Goal: Communication & Community: Answer question/provide support

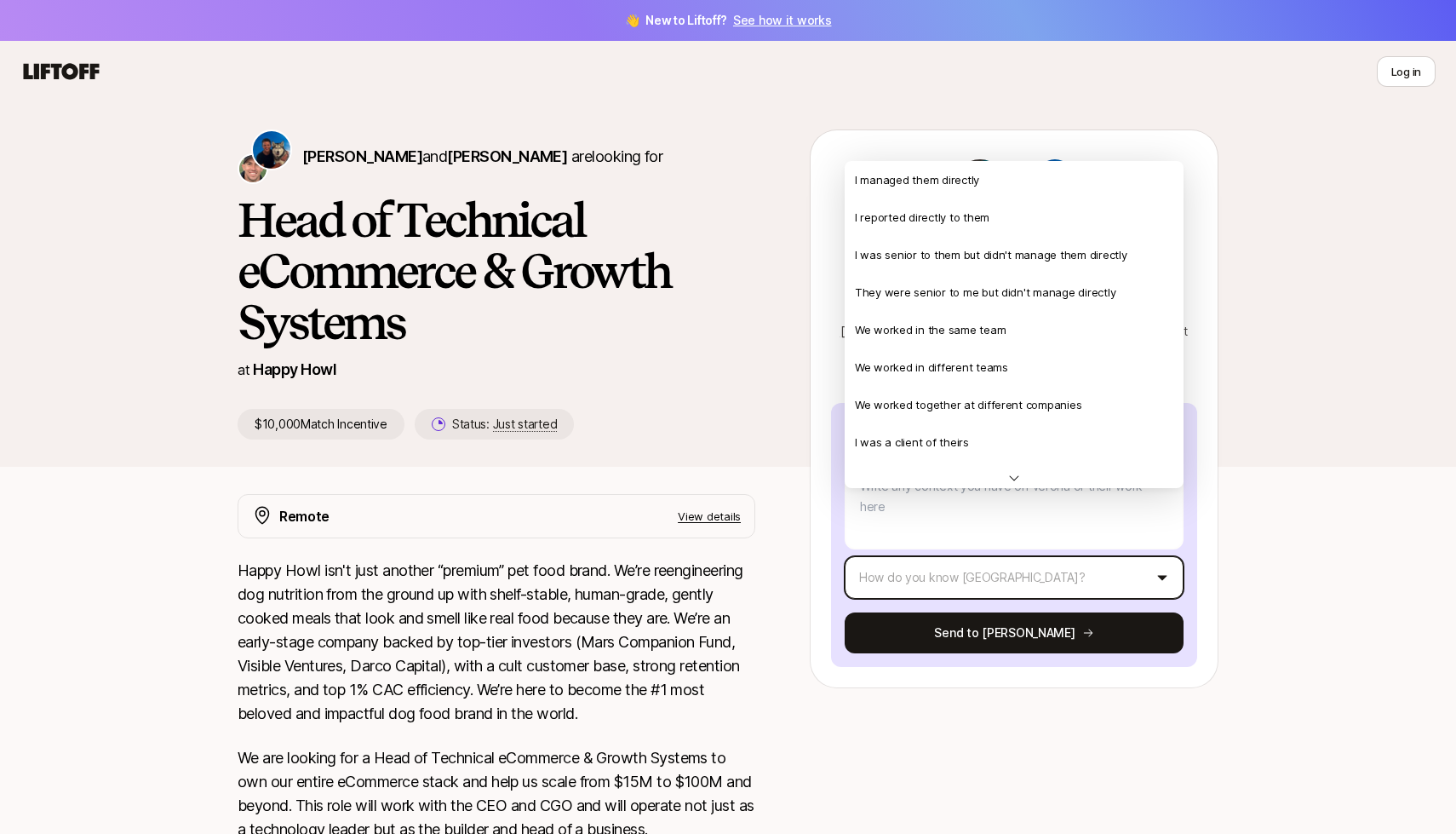
click at [945, 518] on html "👋 New to Liftoff? See how it works Log in Log in [PERSON_NAME] and [PERSON_NAME…" at bounding box center [728, 417] width 1456 height 834
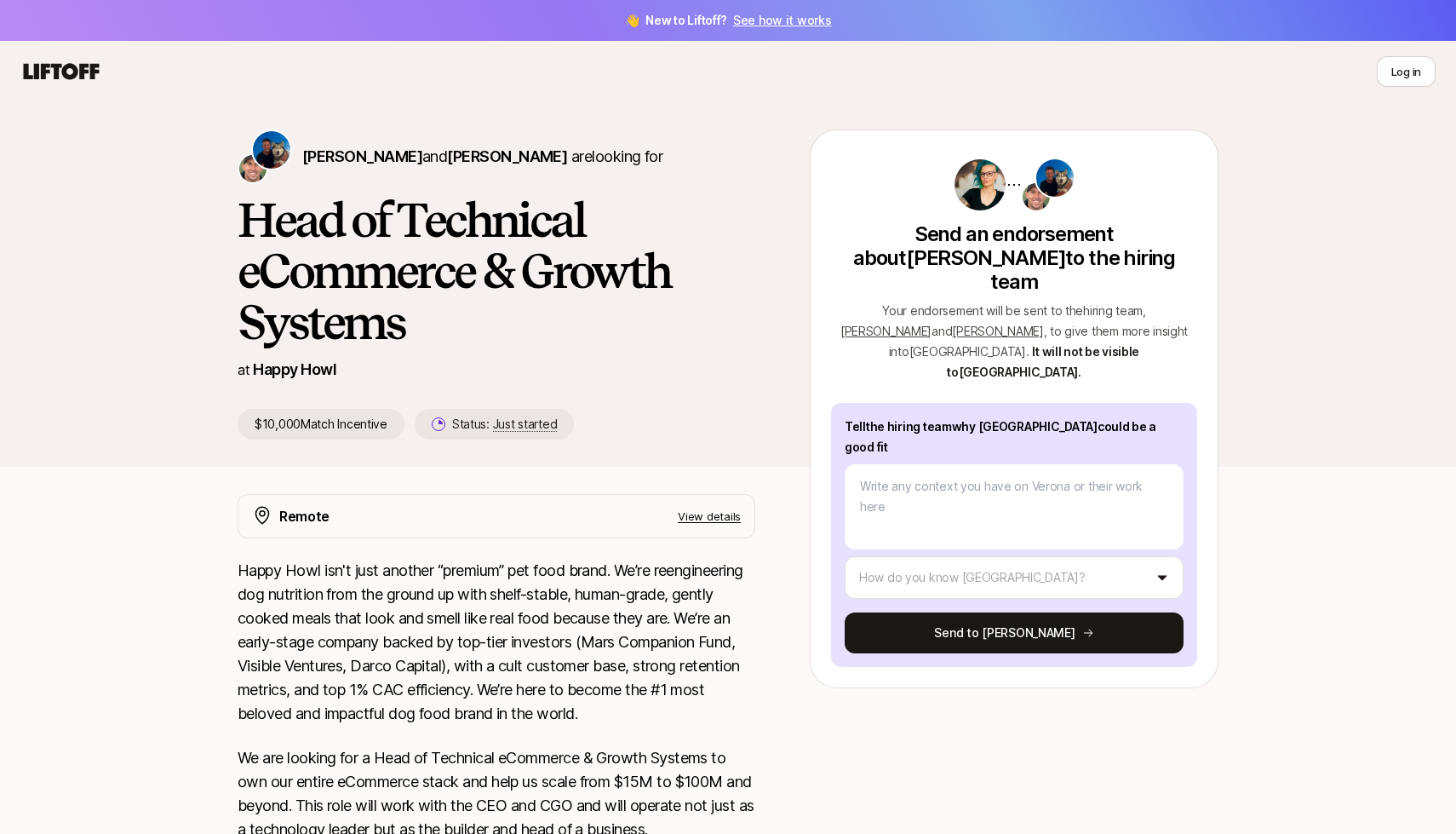
click at [1368, 256] on div "Colin Buckley and Josh Pierce are looking for Head of Technical eCommerce & Gro…" at bounding box center [728, 284] width 1456 height 364
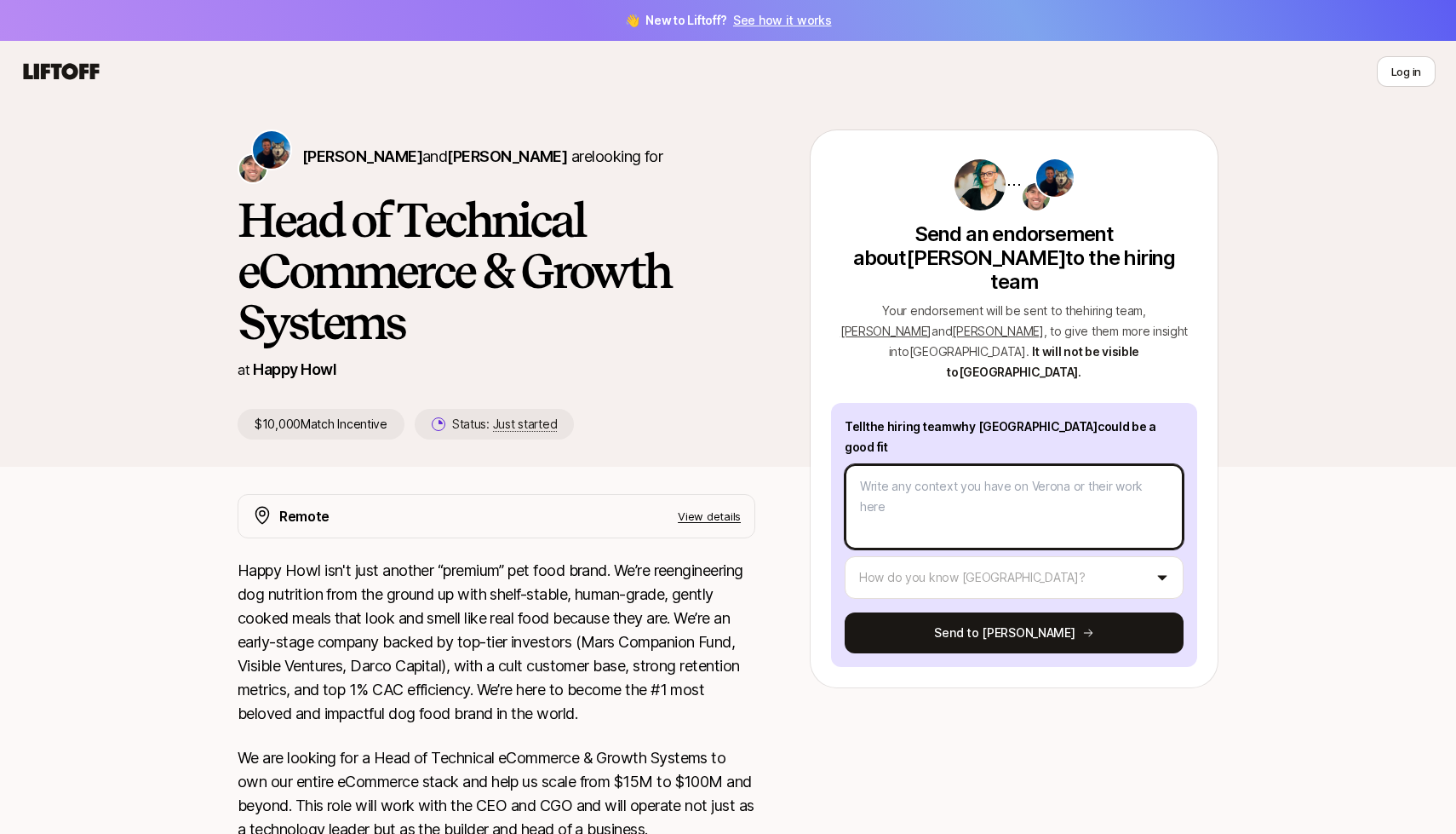
click at [934, 464] on textarea at bounding box center [1014, 506] width 339 height 85
paste textarea "Based on the job description and what Happy Howl is looking for, Verona is with…"
type textarea "x"
type textarea "Based on the job description and what Happy Howl is looking for, Verona is with…"
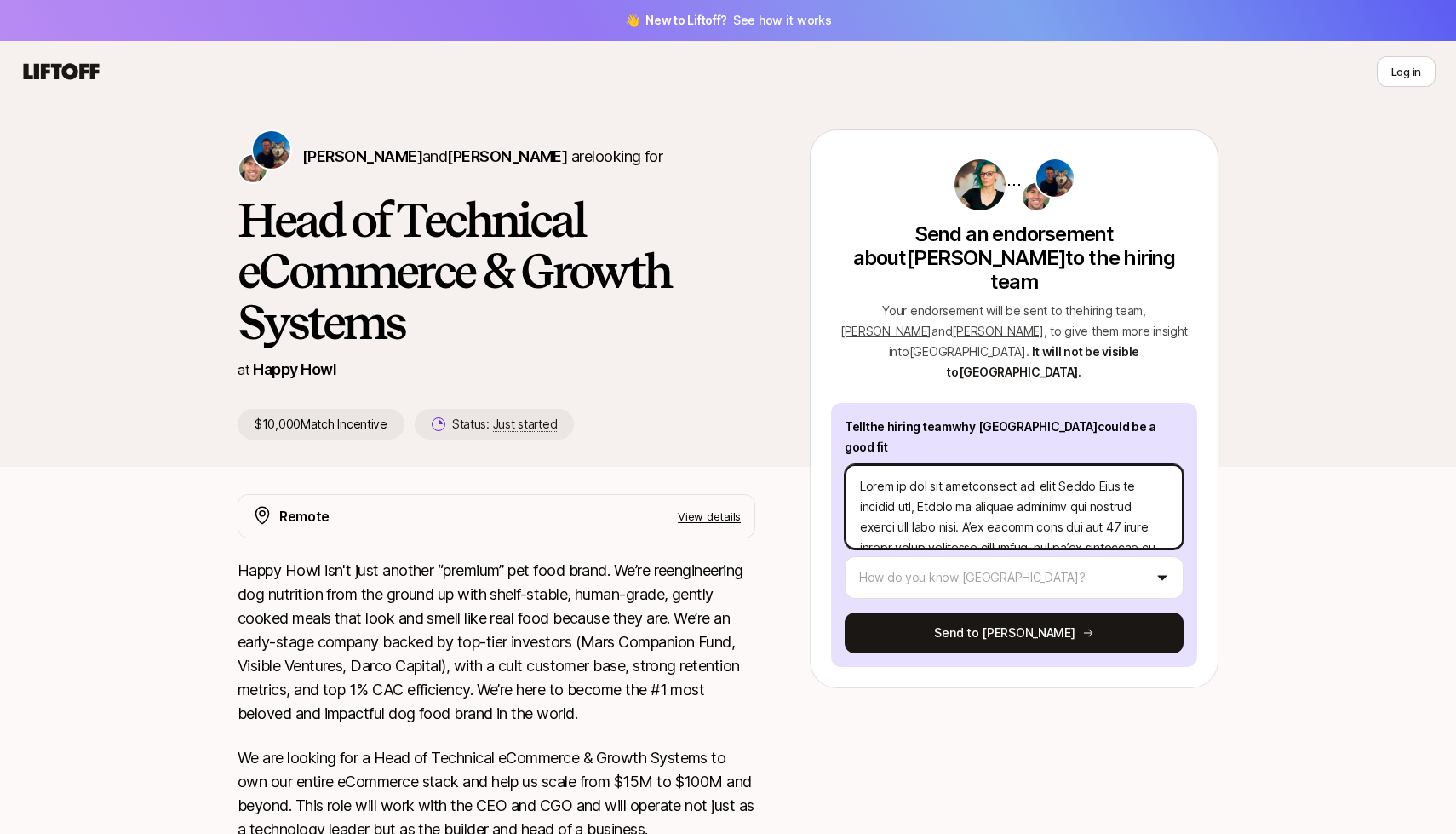
scroll to position [531, 0]
type textarea "x"
type textarea "Based on the job description and what Happy Howl is looking for, Verona is with…"
type textarea "x"
type textarea "Based on the job description and what Happy Howl is looking for, Verona is with…"
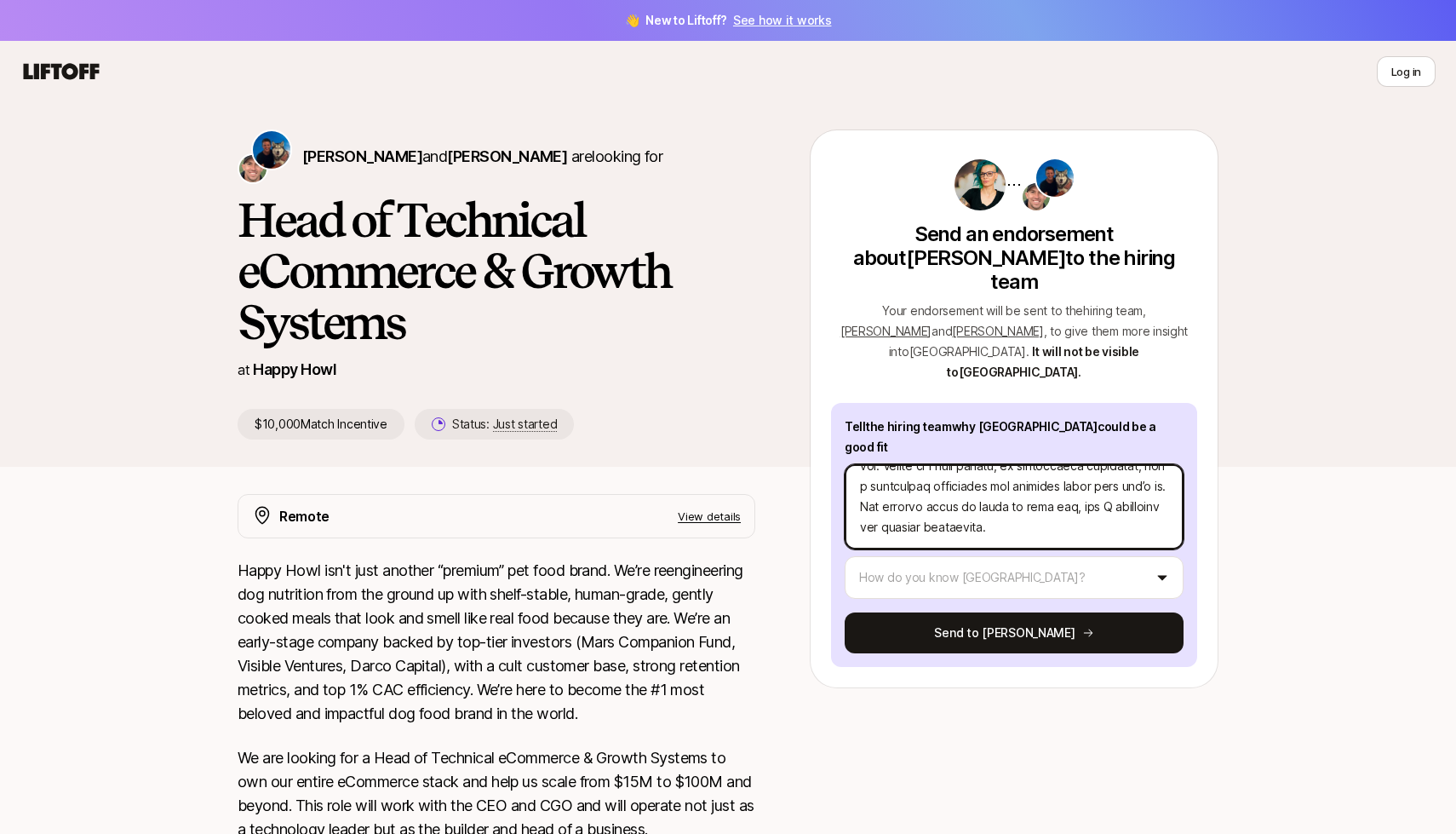
scroll to position [572, 0]
type textarea "x"
type textarea "Based on the job description and what Happy Howl is looking for, Verona is with…"
type textarea "x"
type textarea "Based on the job description and what Happy Howl is looking for, Verona is with…"
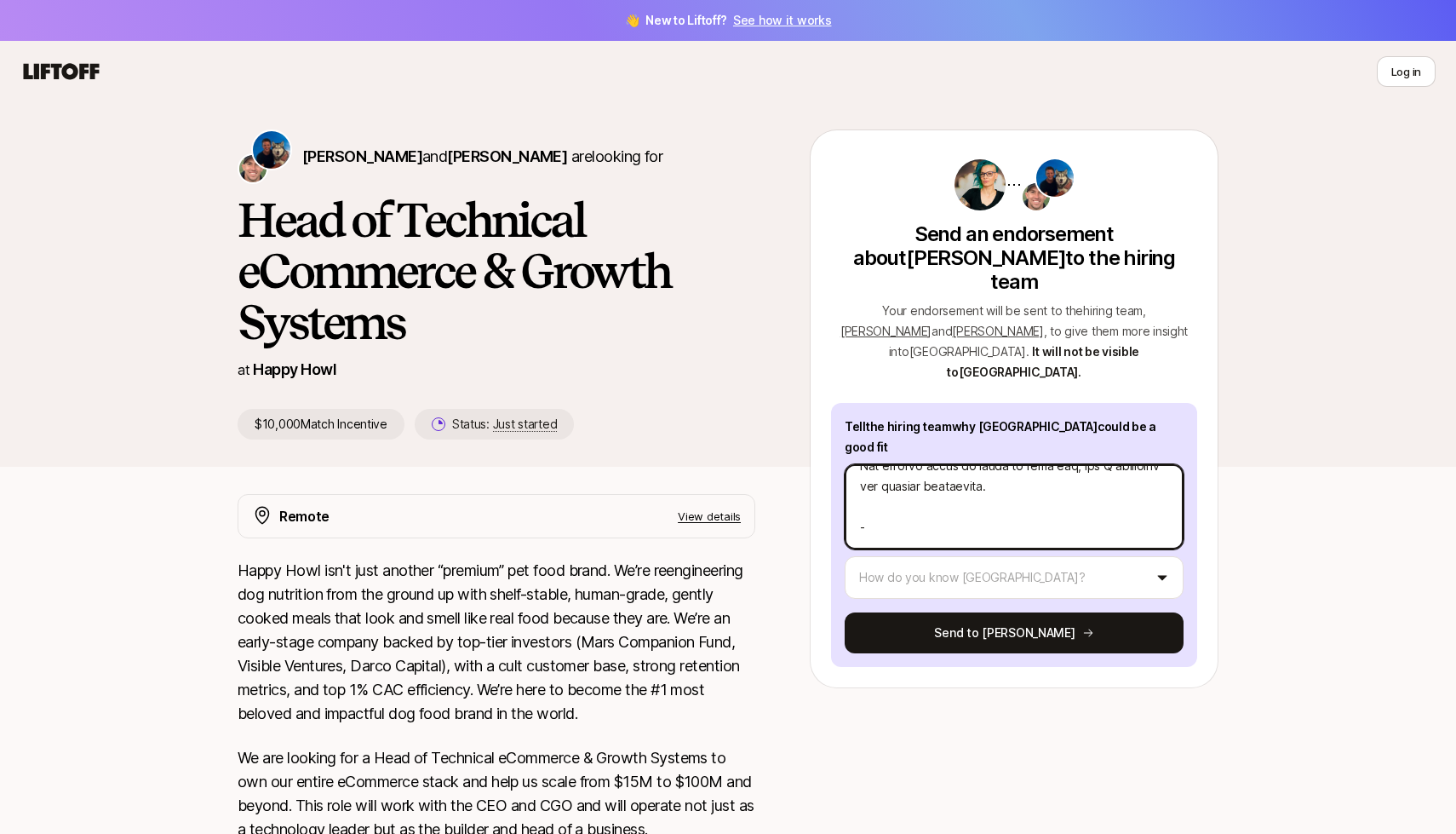
type textarea "x"
type textarea "Based on the job description and what Happy Howl is looking for, Verona is with…"
type textarea "x"
type textarea "Based on the job description and what Happy Howl is looking for, Verona is with…"
type textarea "x"
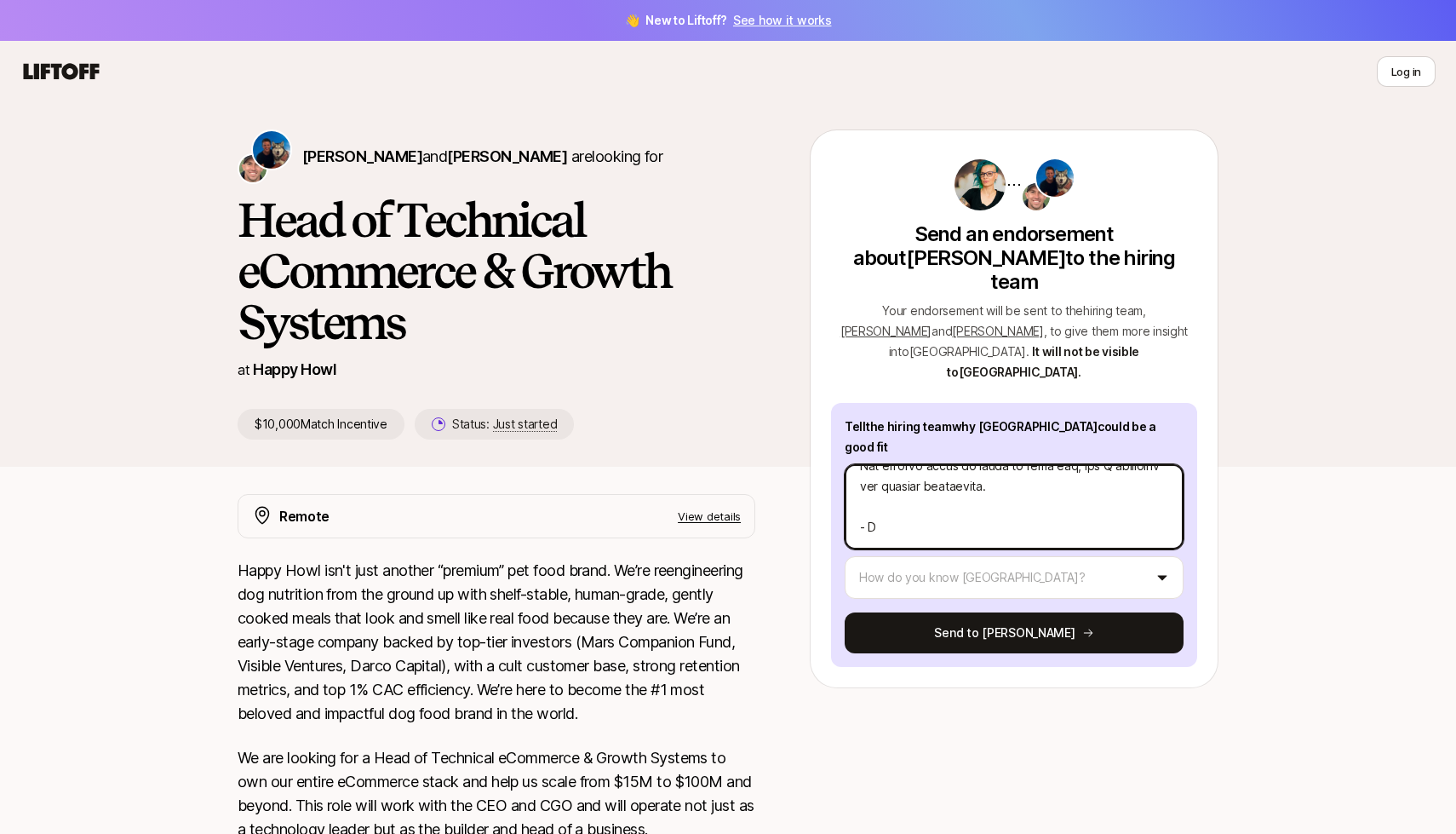
type textarea "Based on the job description and what Happy Howl is looking for, Verona is with…"
type textarea "x"
type textarea "Based on the job description and what Happy Howl is looking for, Verona is with…"
type textarea "x"
type textarea "Based on the job description and what Happy Howl is looking for, Verona is with…"
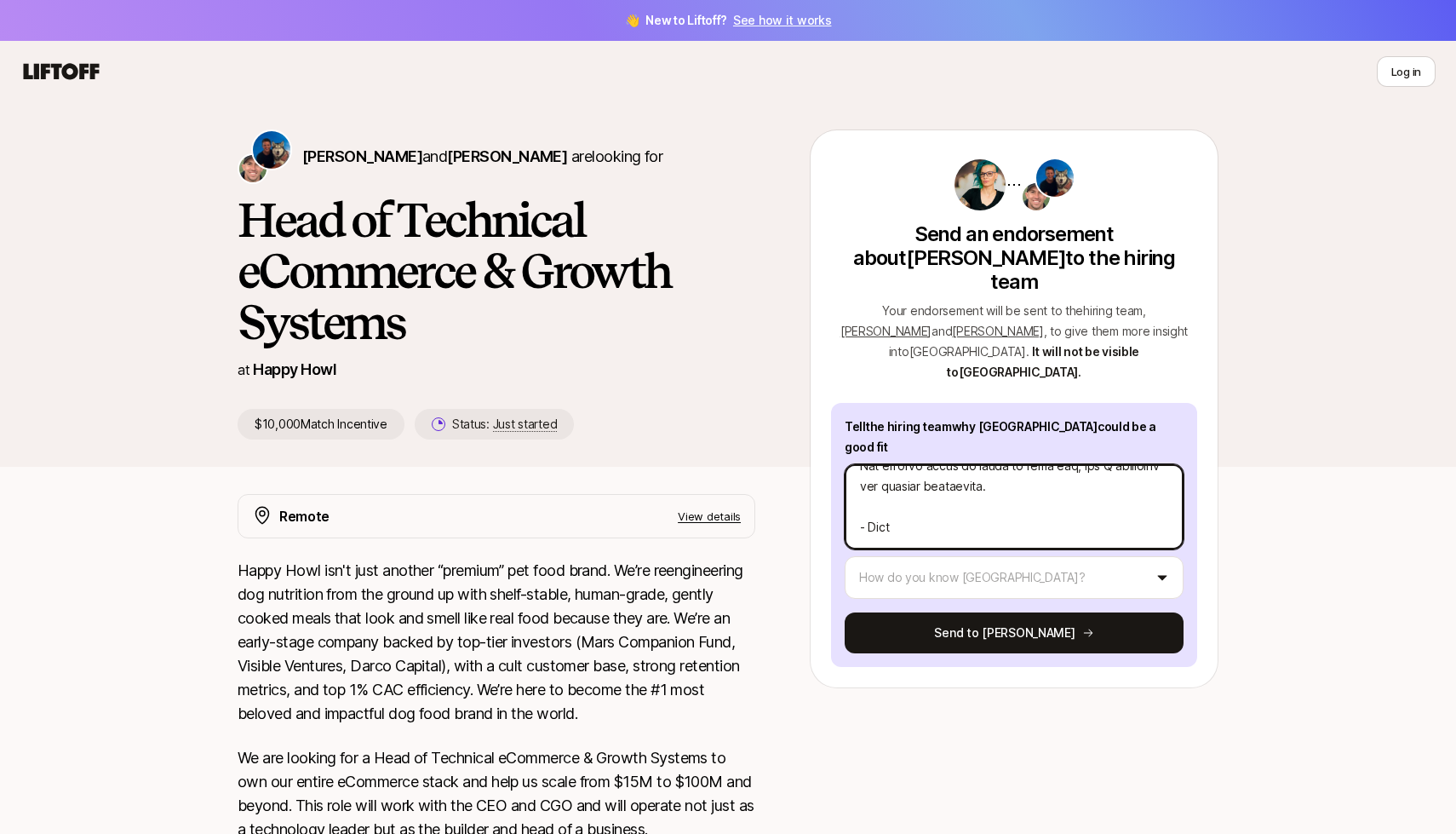
type textarea "x"
type textarea "Based on the job description and what Happy Howl is looking for, Verona is with…"
type textarea "x"
type textarea "Based on the job description and what Happy Howl is looking for, Verona is with…"
type textarea "x"
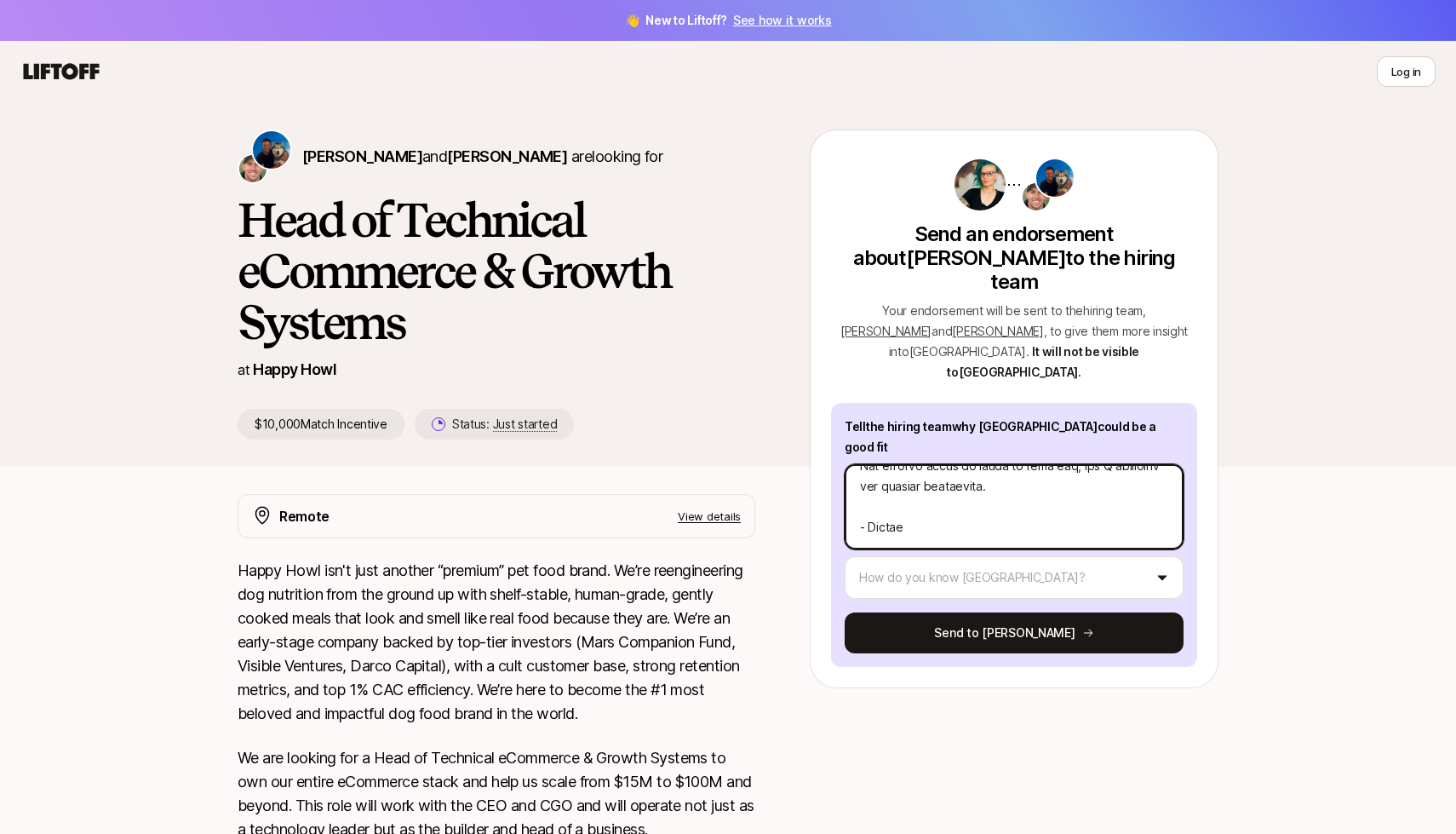
type textarea "Based on the job description and what Happy Howl is looking for, Verona is with…"
type textarea "x"
type textarea "Based on the job description and what Happy Howl is looking for, Verona is with…"
type textarea "x"
type textarea "Based on the job description and what Happy Howl is looking for, Verona is with…"
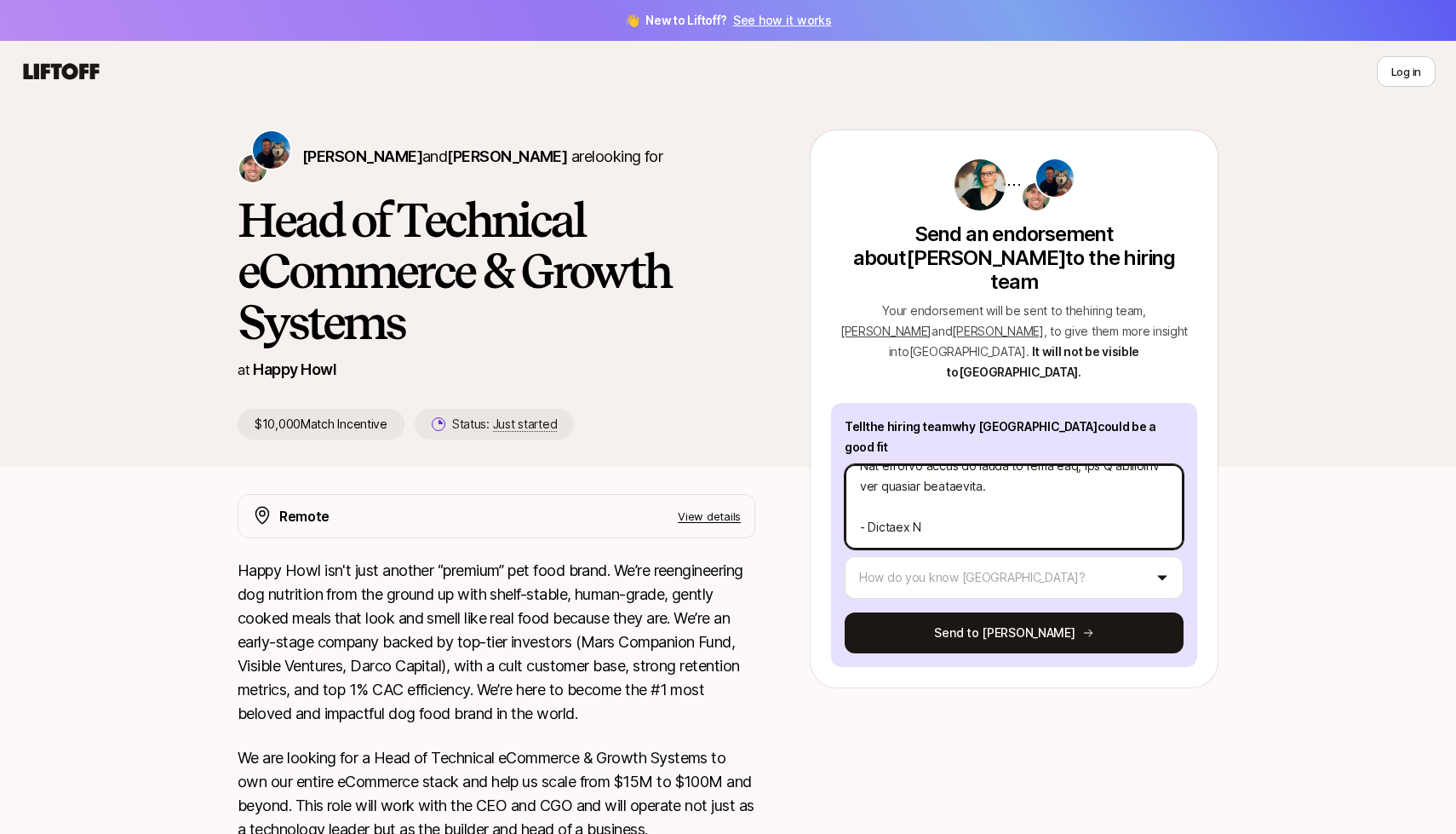
type textarea "x"
type textarea "Based on the job description and what Happy Howl is looking for, Verona is with…"
type textarea "x"
type textarea "Based on the job description and what Happy Howl is looking for, Verona is with…"
type textarea "x"
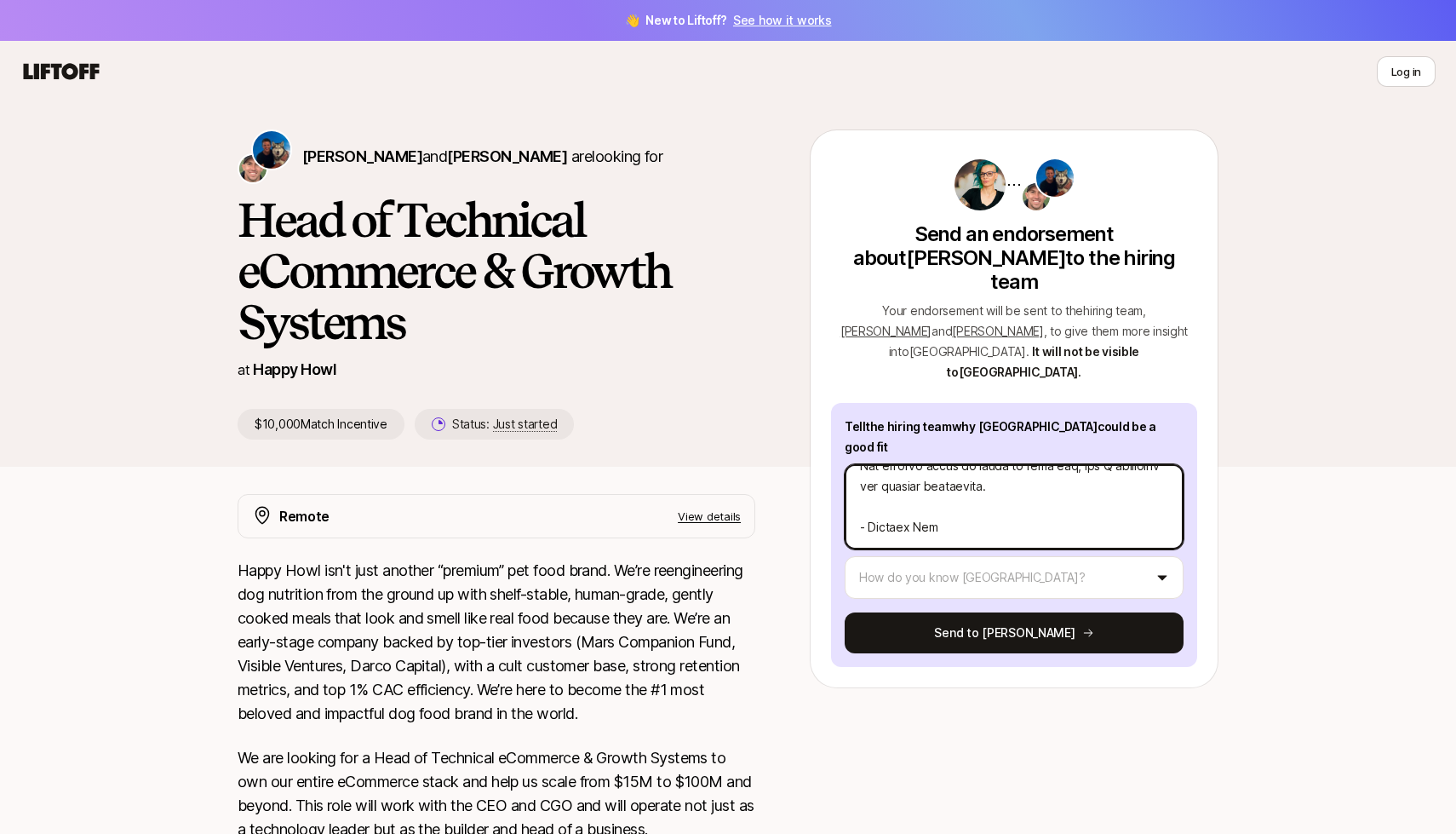
type textarea "Based on the job description and what Happy Howl is looking for, Verona is with…"
type textarea "x"
type textarea "Based on the job description and what Happy Howl is looking for, Verona is with…"
type textarea "x"
type textarea "Based on the job description and what Happy Howl is looking for, Verona is with…"
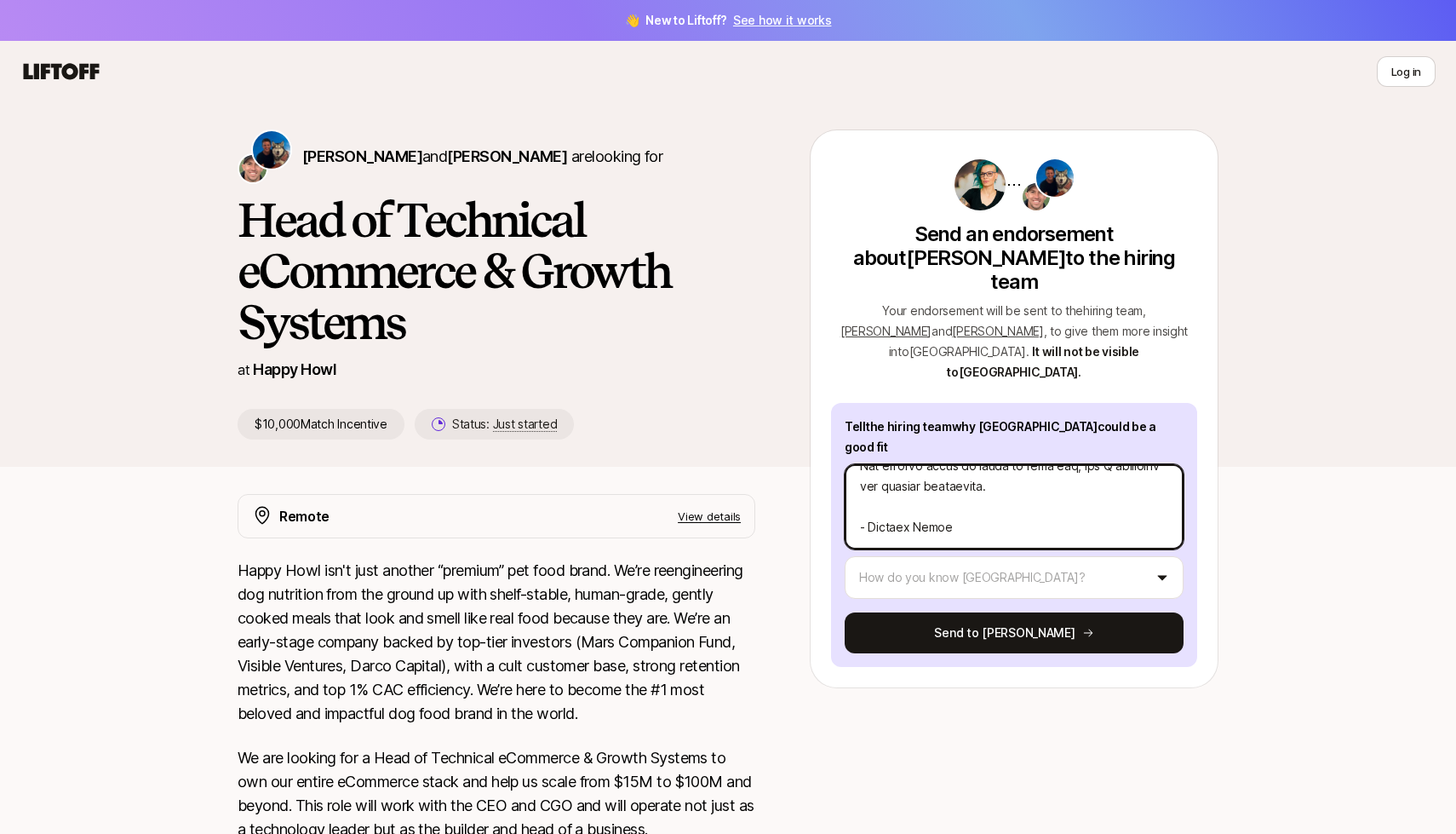
type textarea "x"
type textarea "Based on the job description and what Happy Howl is looking for, Verona is with…"
type textarea "x"
type textarea "Based on the job description and what Happy Howl is looking for, Verona is with…"
type textarea "x"
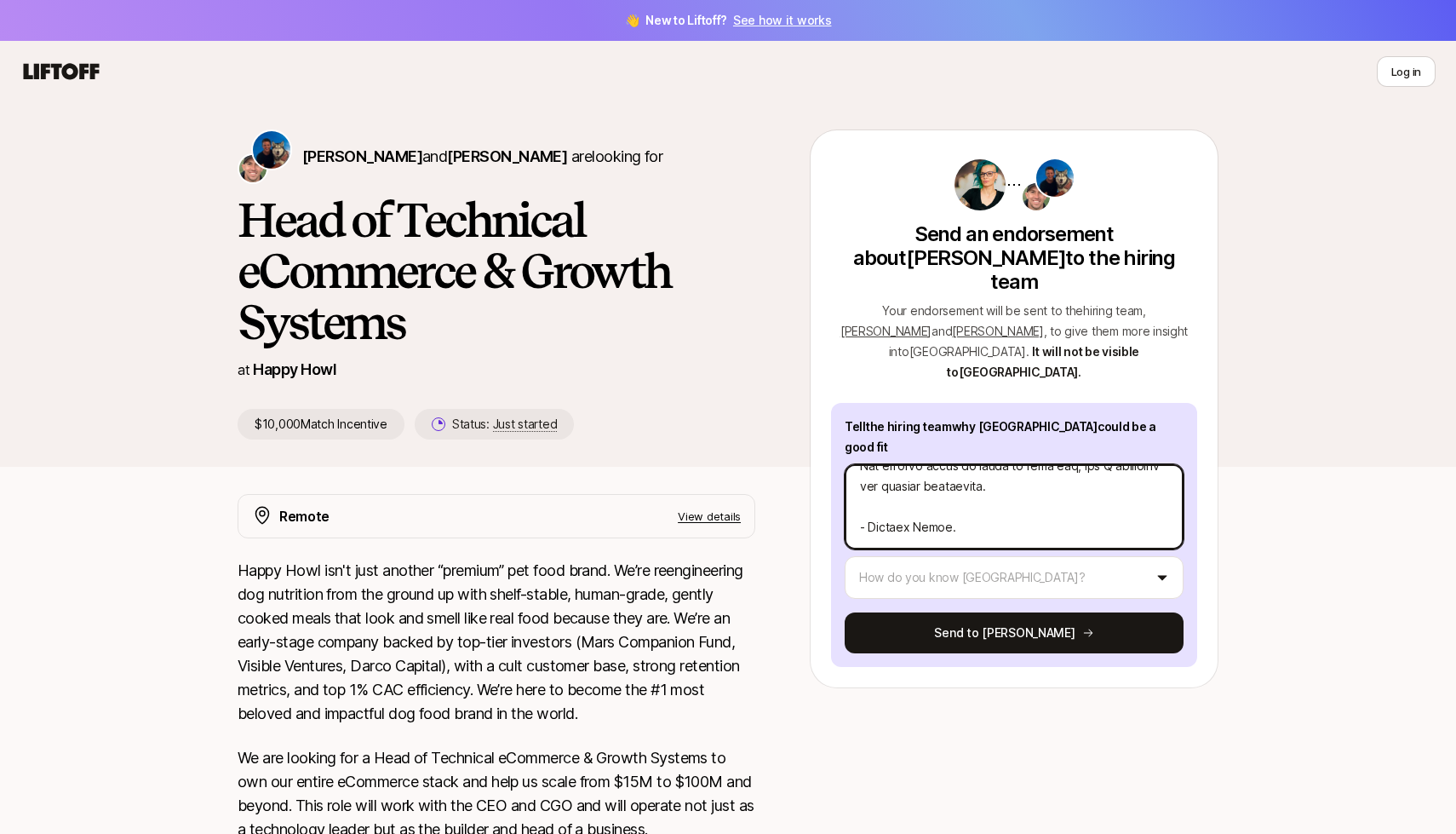
type textarea "Based on the job description and what Happy Howl is looking for, Verona is with…"
type textarea "x"
type textarea "Based on the job description and what Happy Howl is looking for, Verona is with…"
type textarea "x"
type textarea "Based on the job description and what Happy Howl is looking for, Verona is with…"
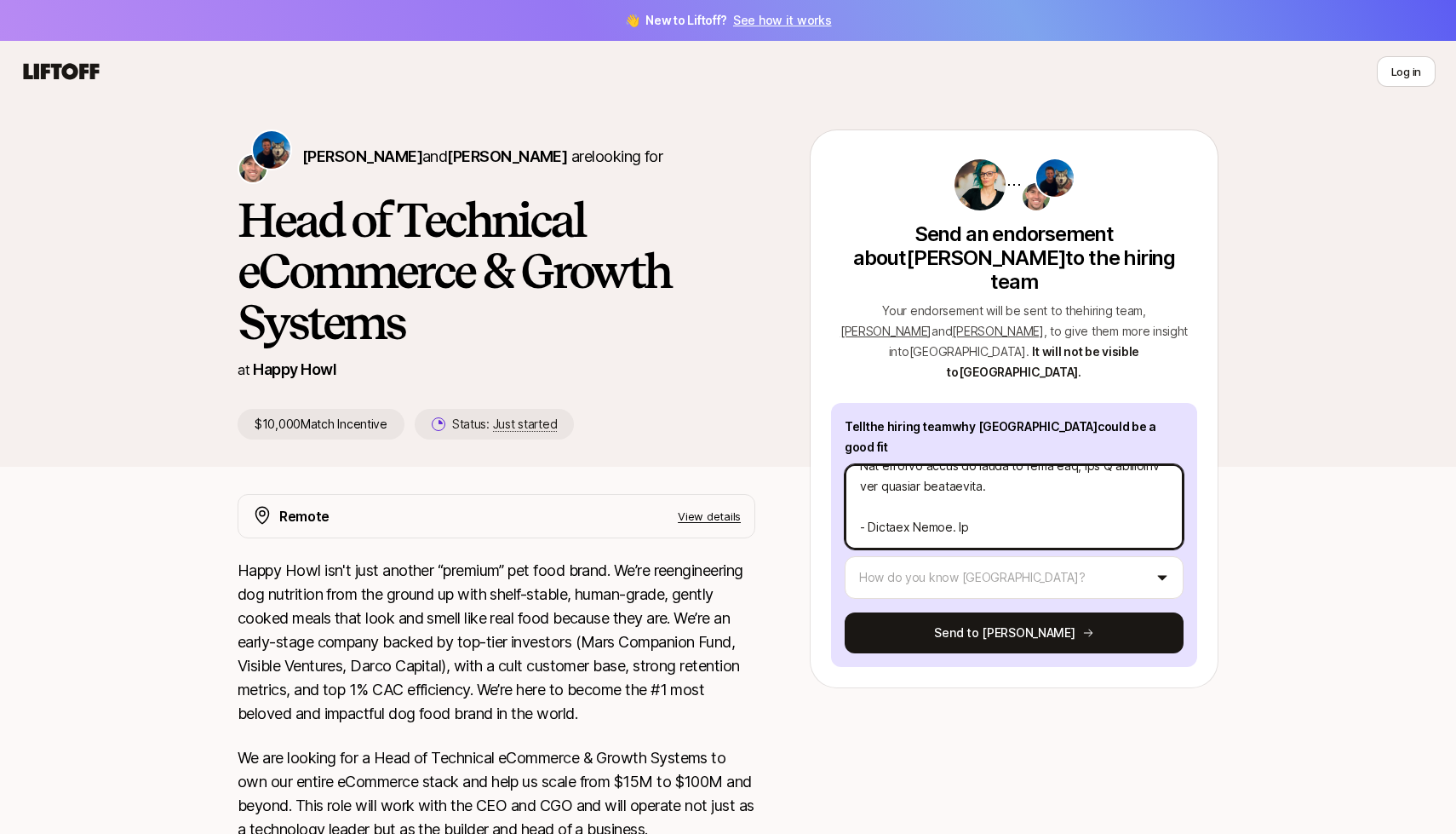
type textarea "x"
type textarea "Based on the job description and what Happy Howl is looking for, Verona is with…"
type textarea "x"
type textarea "Based on the job description and what Happy Howl is looking for, Verona is with…"
type textarea "x"
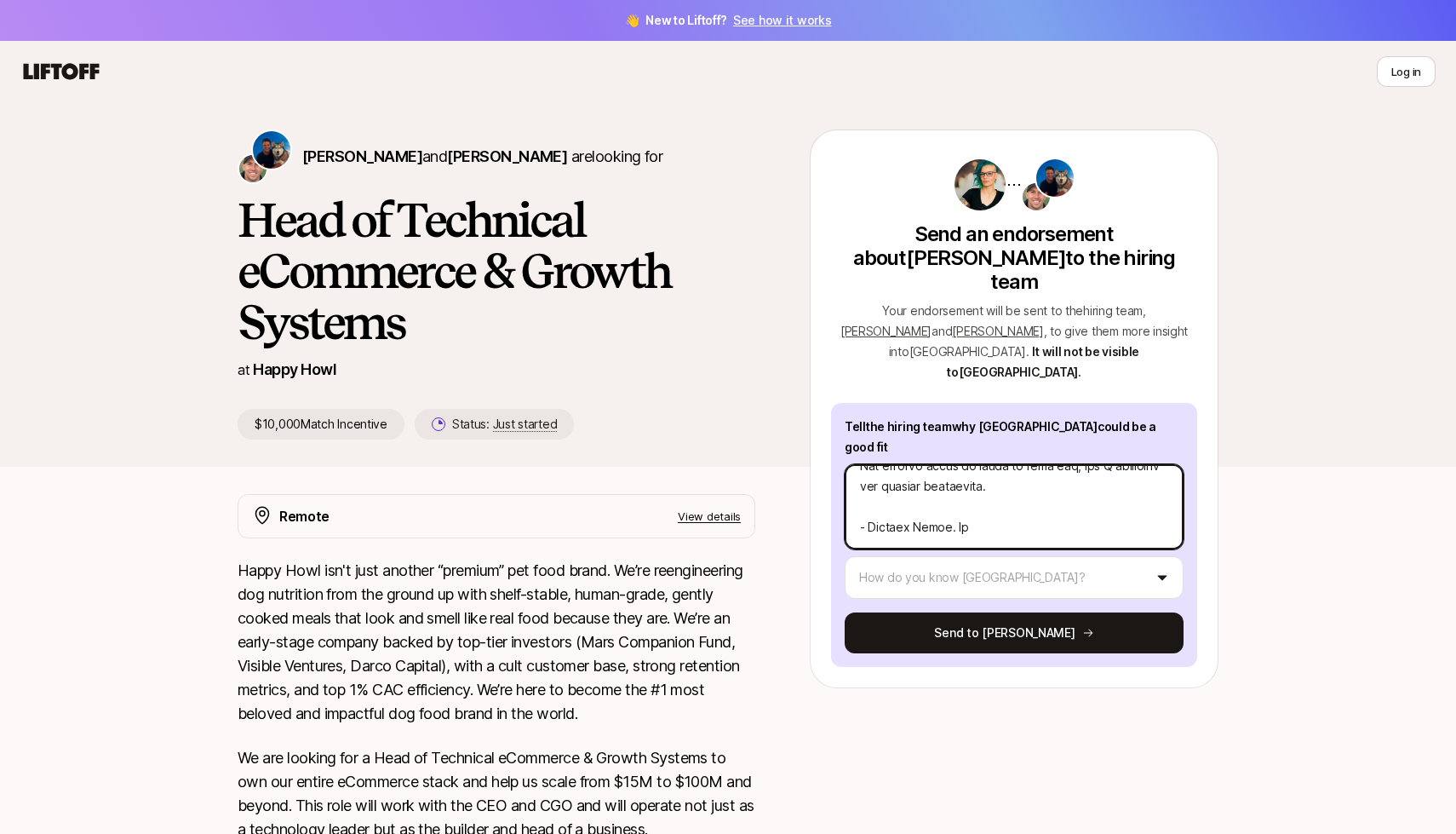
type textarea "Based on the job description and what Happy Howl is looking for, Verona is with…"
type textarea "x"
type textarea "Based on the job description and what Happy Howl is looking for, Verona is with…"
type textarea "x"
type textarea "Based on the job description and what Happy Howl is looking for, Verona is with…"
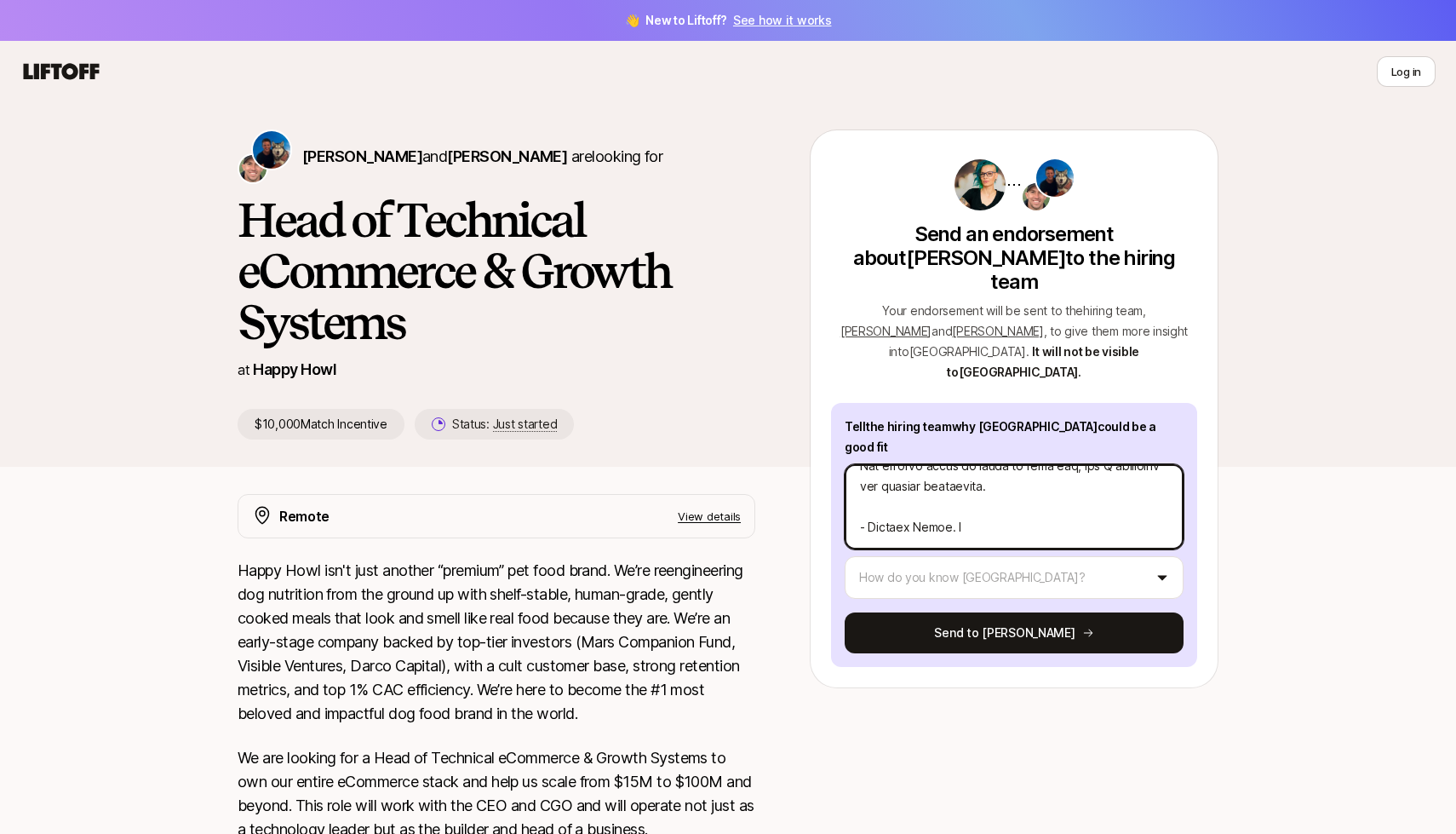
type textarea "x"
type textarea "Based on the job description and what Happy Howl is looking for, Verona is with…"
type textarea "x"
type textarea "Based on the job description and what Happy Howl is looking for, Verona is with…"
type textarea "x"
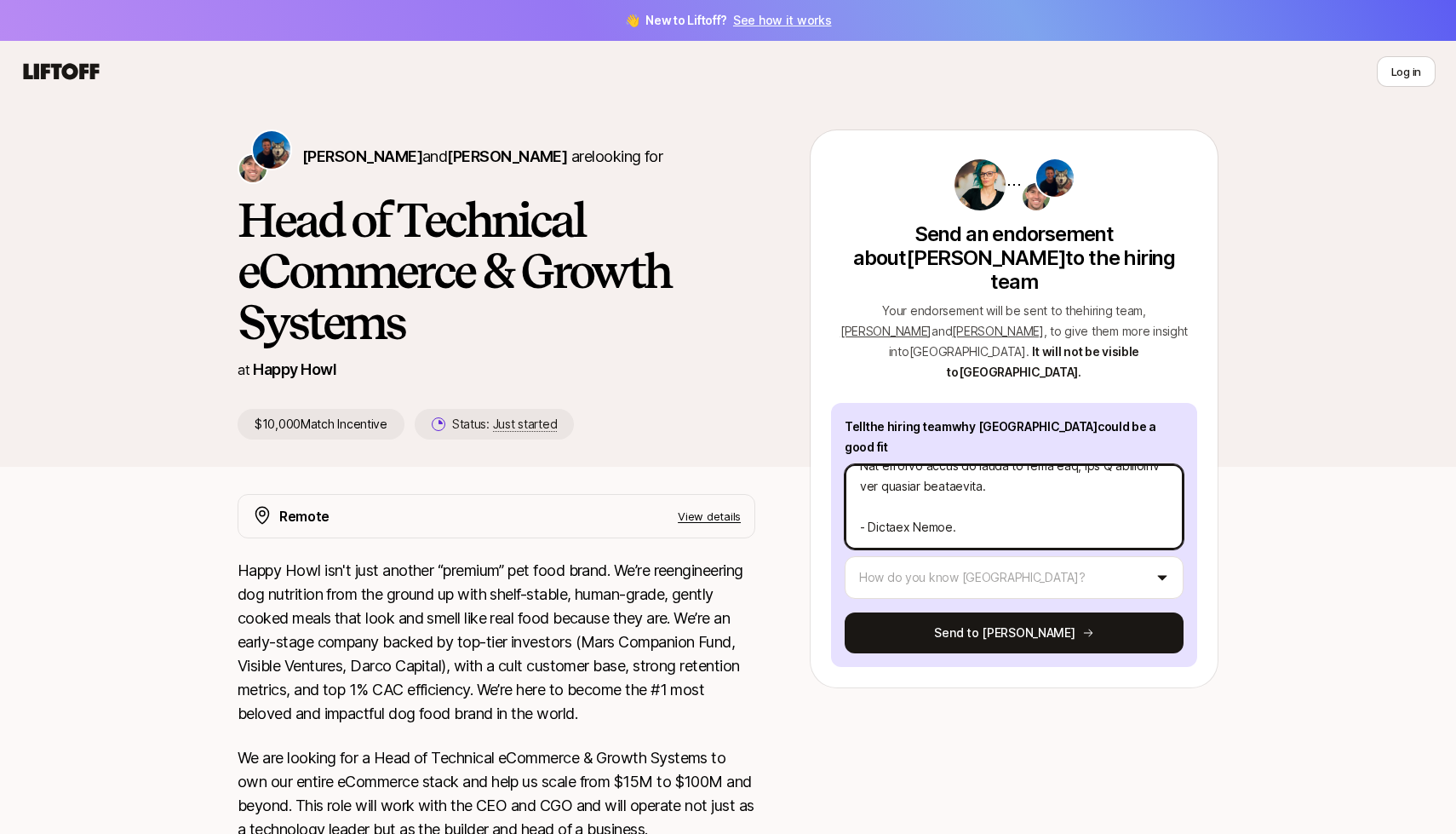
type textarea "Based on the job description and what Happy Howl is looking for, Verona is with…"
type textarea "x"
type textarea "Based on the job description and what Happy Howl is looking for, Verona is with…"
type textarea "x"
type textarea "Based on the job description and what Happy Howl is looking for, Verona is with…"
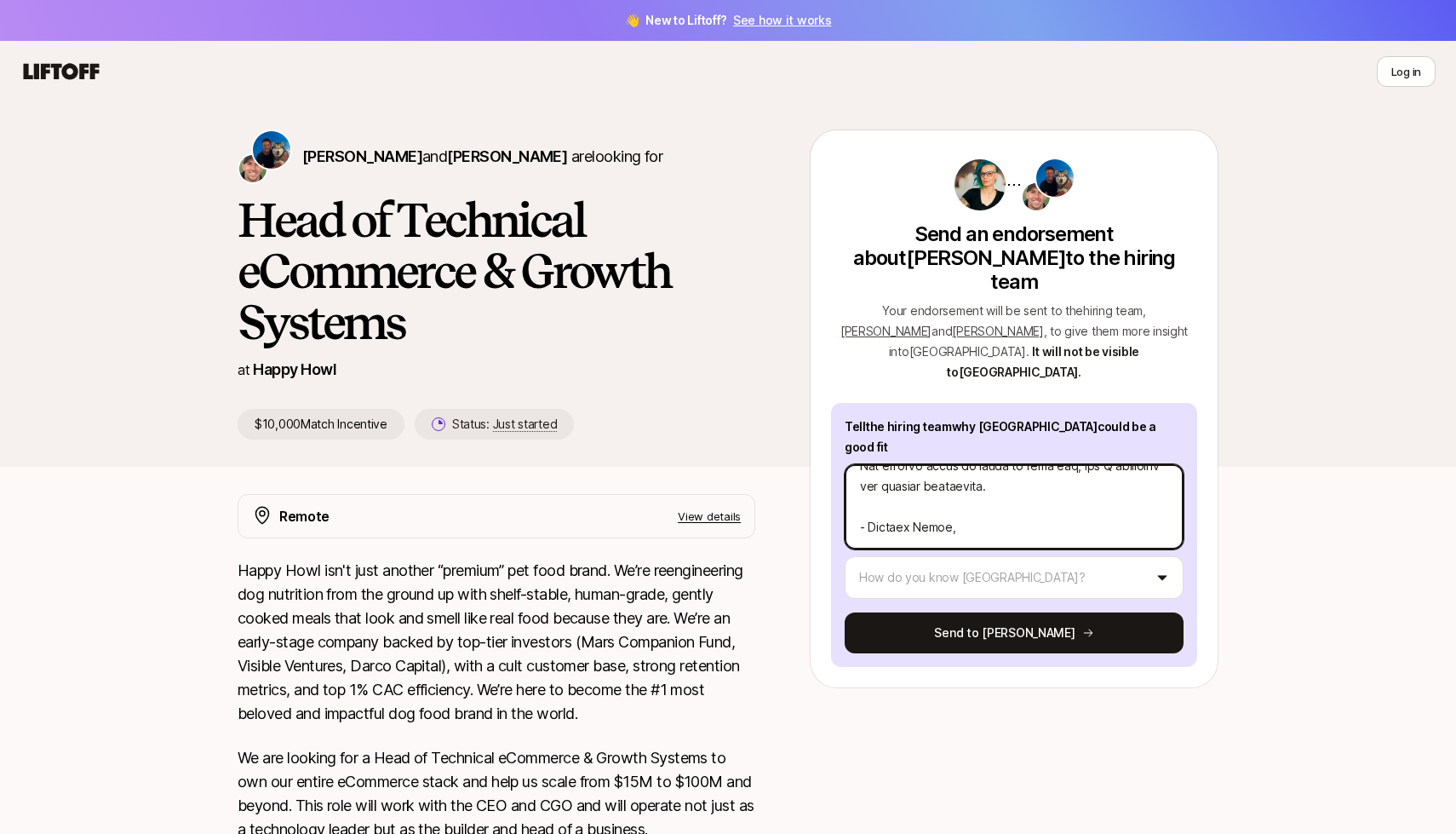
type textarea "x"
type textarea "Based on the job description and what Happy Howl is looking for, Verona is with…"
type textarea "x"
type textarea "Based on the job description and what Happy Howl is looking for, Verona is with…"
type textarea "x"
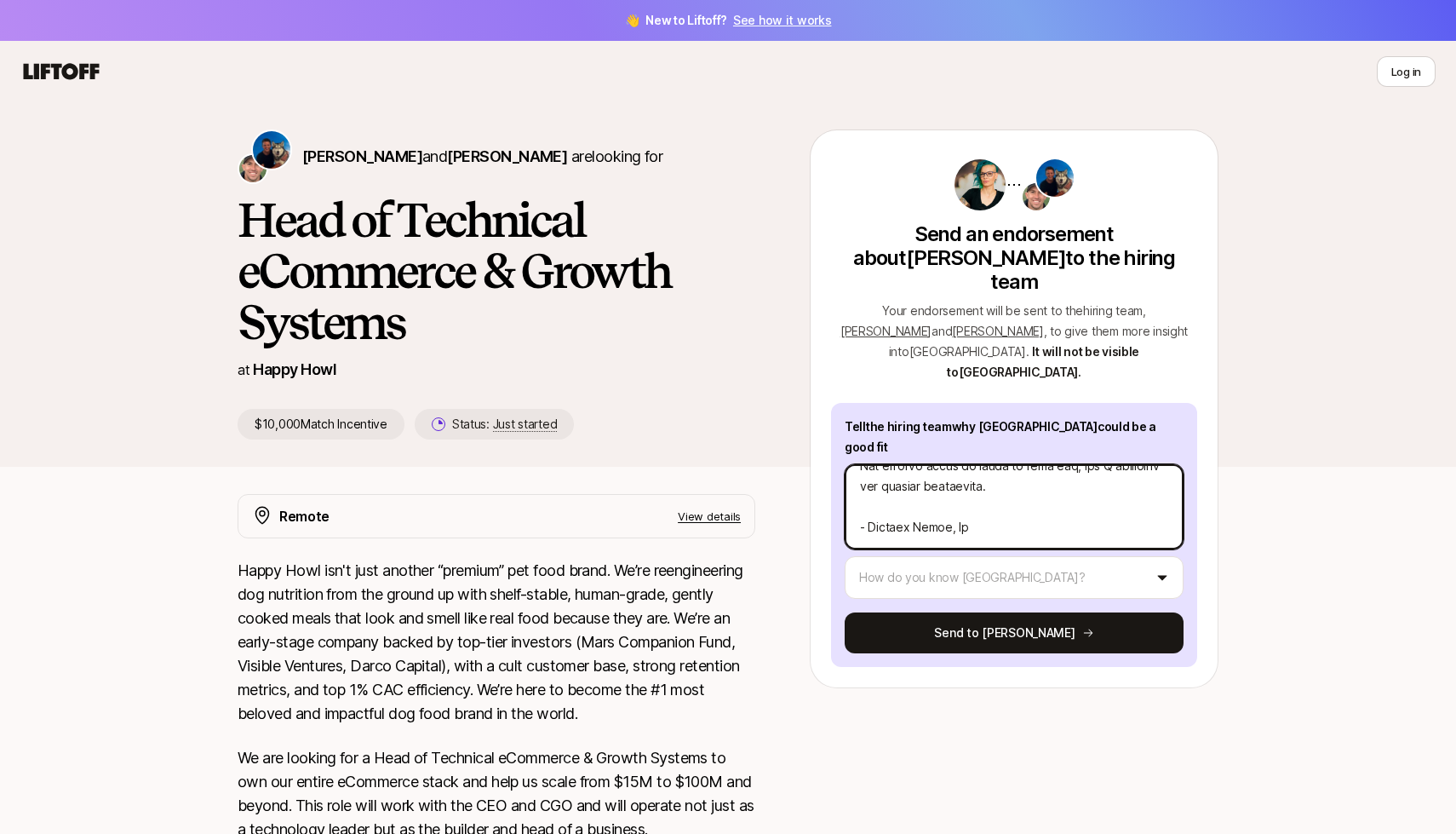
type textarea "Based on the job description and what Happy Howl is looking for, Verona is with…"
type textarea "x"
type textarea "Based on the job description and what Happy Howl is looking for, Verona is with…"
type textarea "x"
type textarea "Based on the job description and what Happy Howl is looking for, Verona is with…"
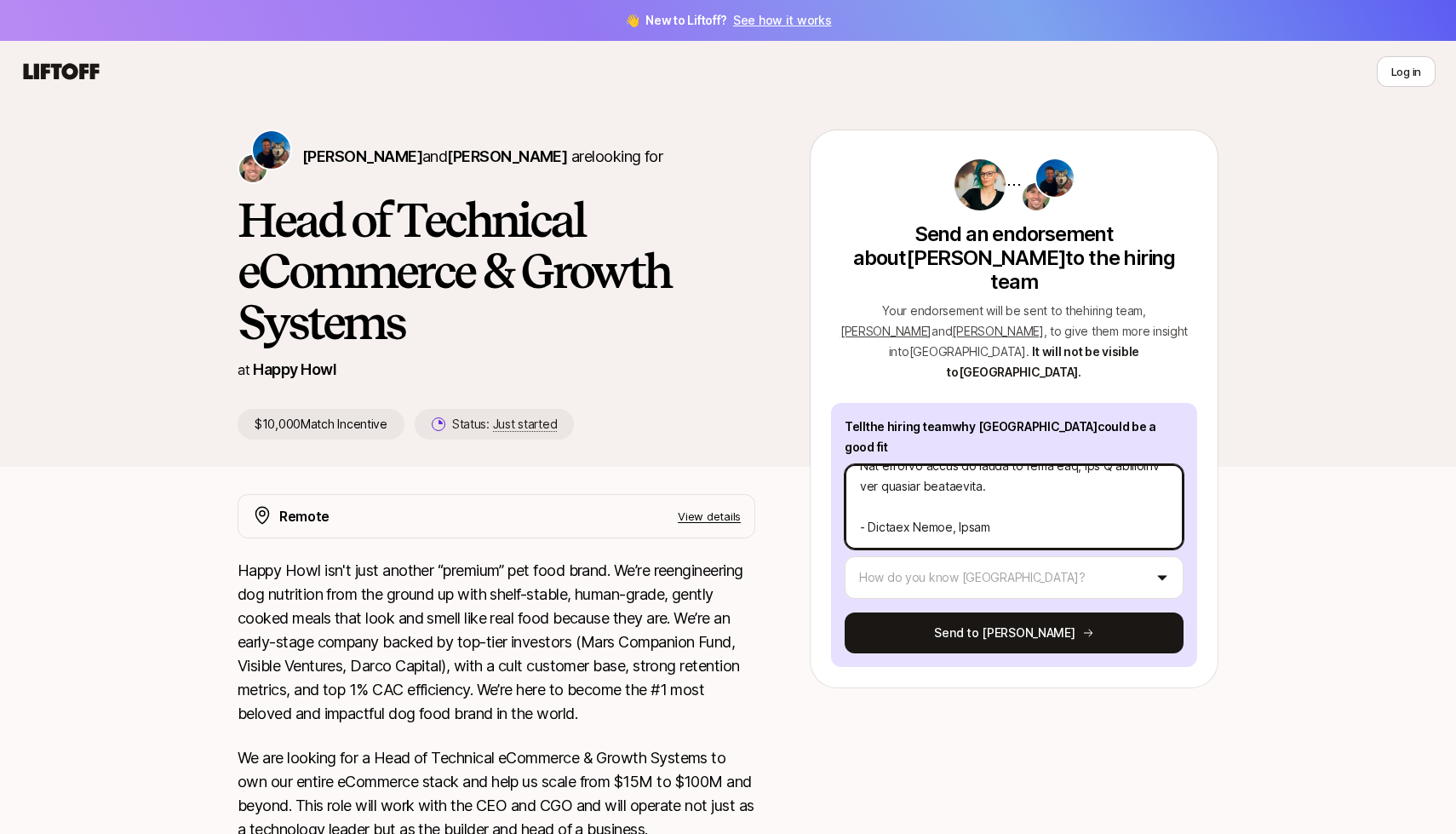
type textarea "x"
type textarea "Based on the job description and what Happy Howl is looking for, Verona is with…"
type textarea "x"
type textarea "Based on the job description and what Happy Howl is looking for, Verona is with…"
type textarea "x"
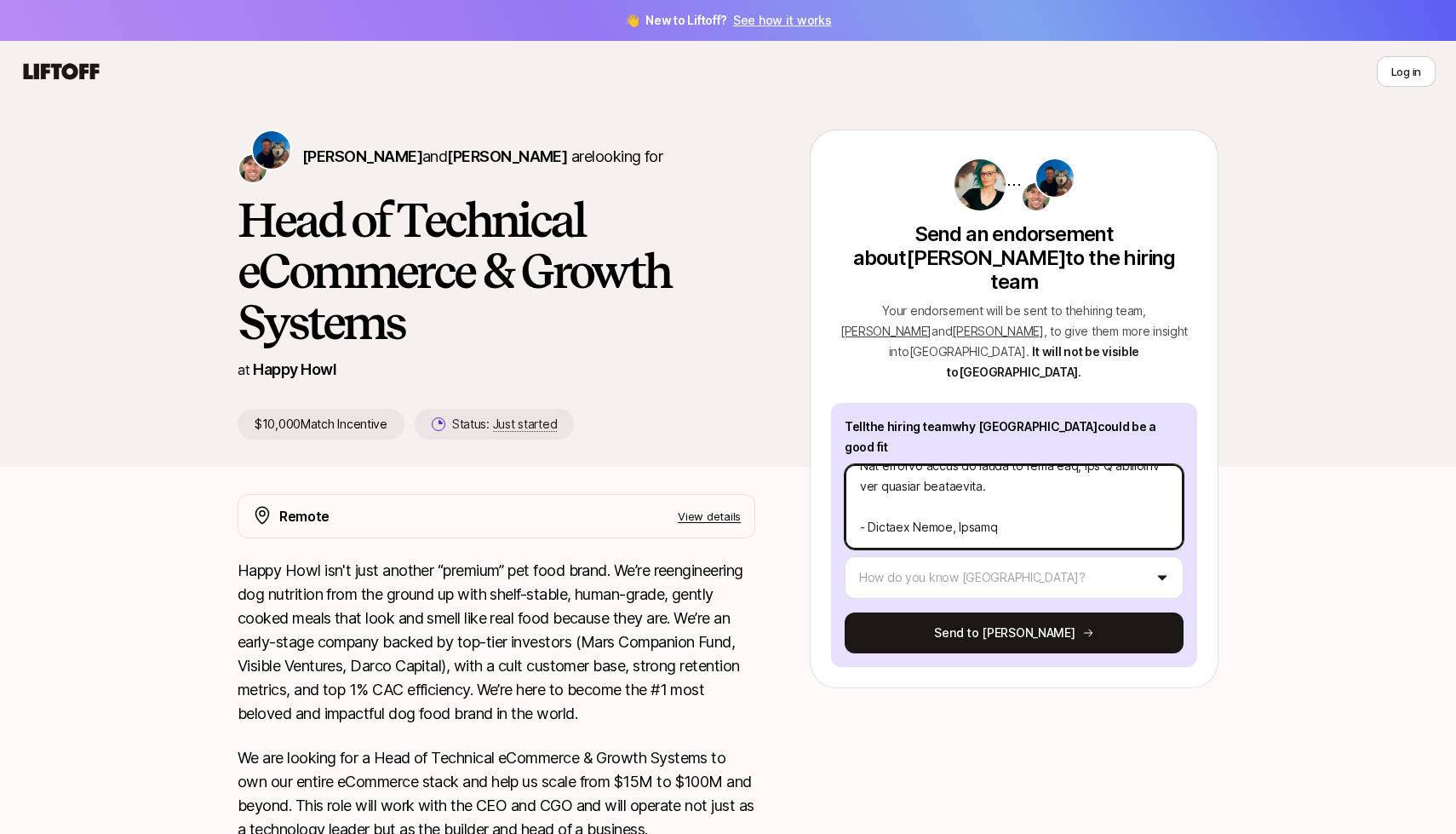
type textarea "Based on the job description and what Happy Howl is looking for, Verona is with…"
type textarea "x"
type textarea "Based on the job description and what Happy Howl is looking for, Verona is with…"
type textarea "x"
type textarea "Based on the job description and what Happy Howl is looking for, Verona is with…"
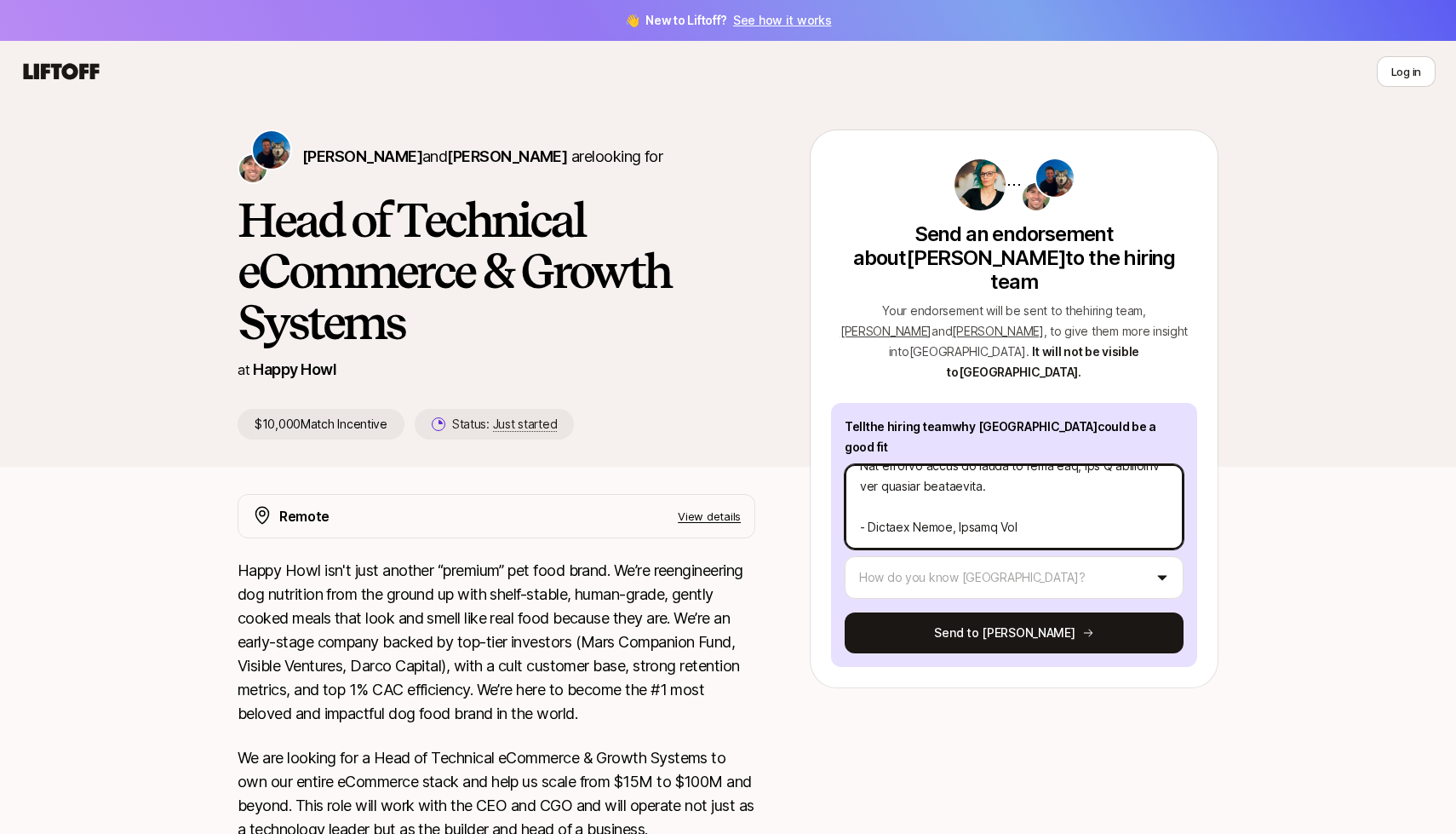
type textarea "x"
type textarea "Based on the job description and what Happy Howl is looking for, Verona is with…"
type textarea "x"
type textarea "Based on the job description and what Happy Howl is looking for, Verona is with…"
type textarea "x"
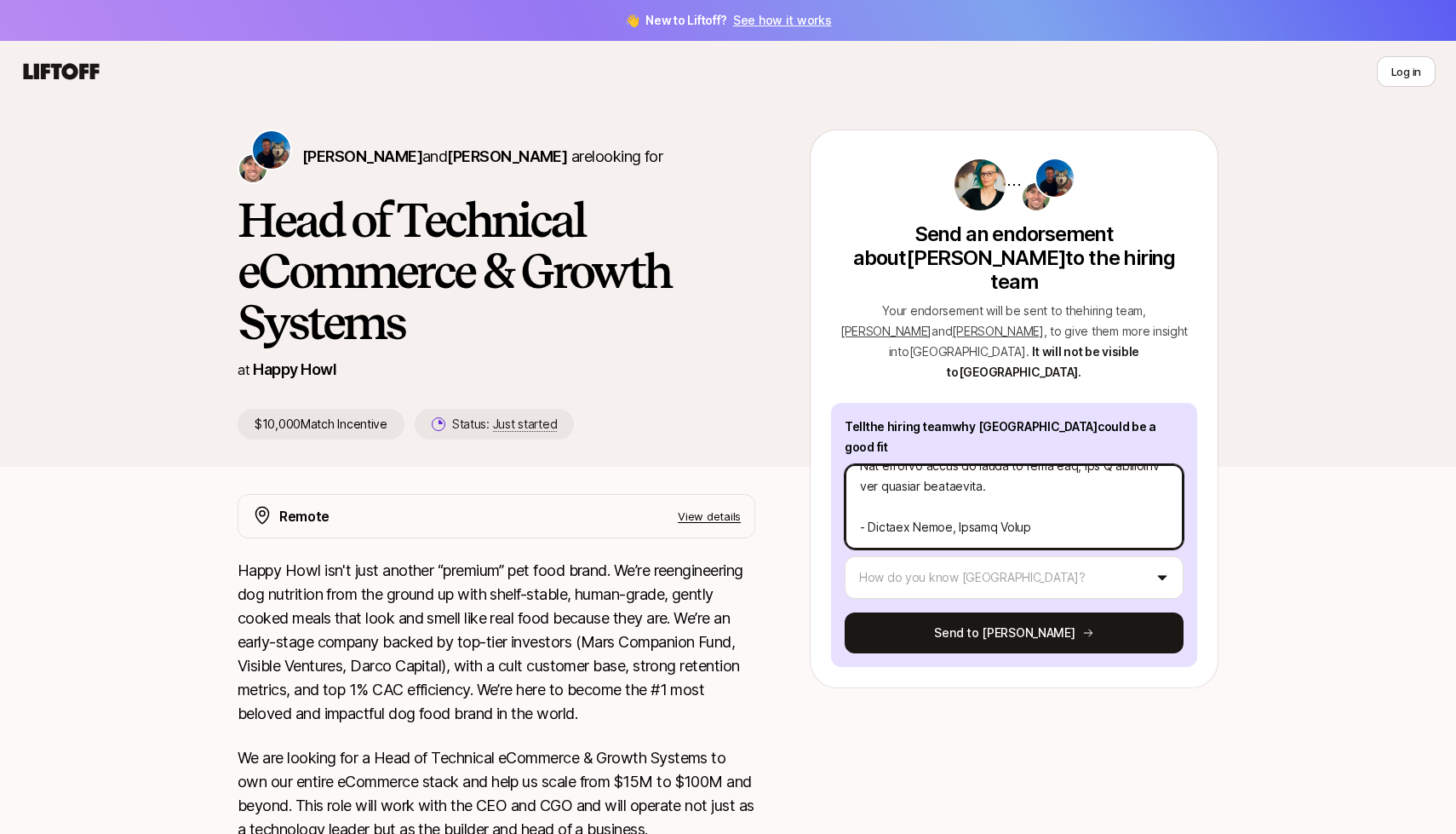
type textarea "Based on the job description and what Happy Howl is looking for, Verona is with…"
type textarea "x"
type textarea "Based on the job description and what Happy Howl is looking for, Verona is with…"
type textarea "x"
type textarea "Based on the job description and what Happy Howl is looking for, Verona is with…"
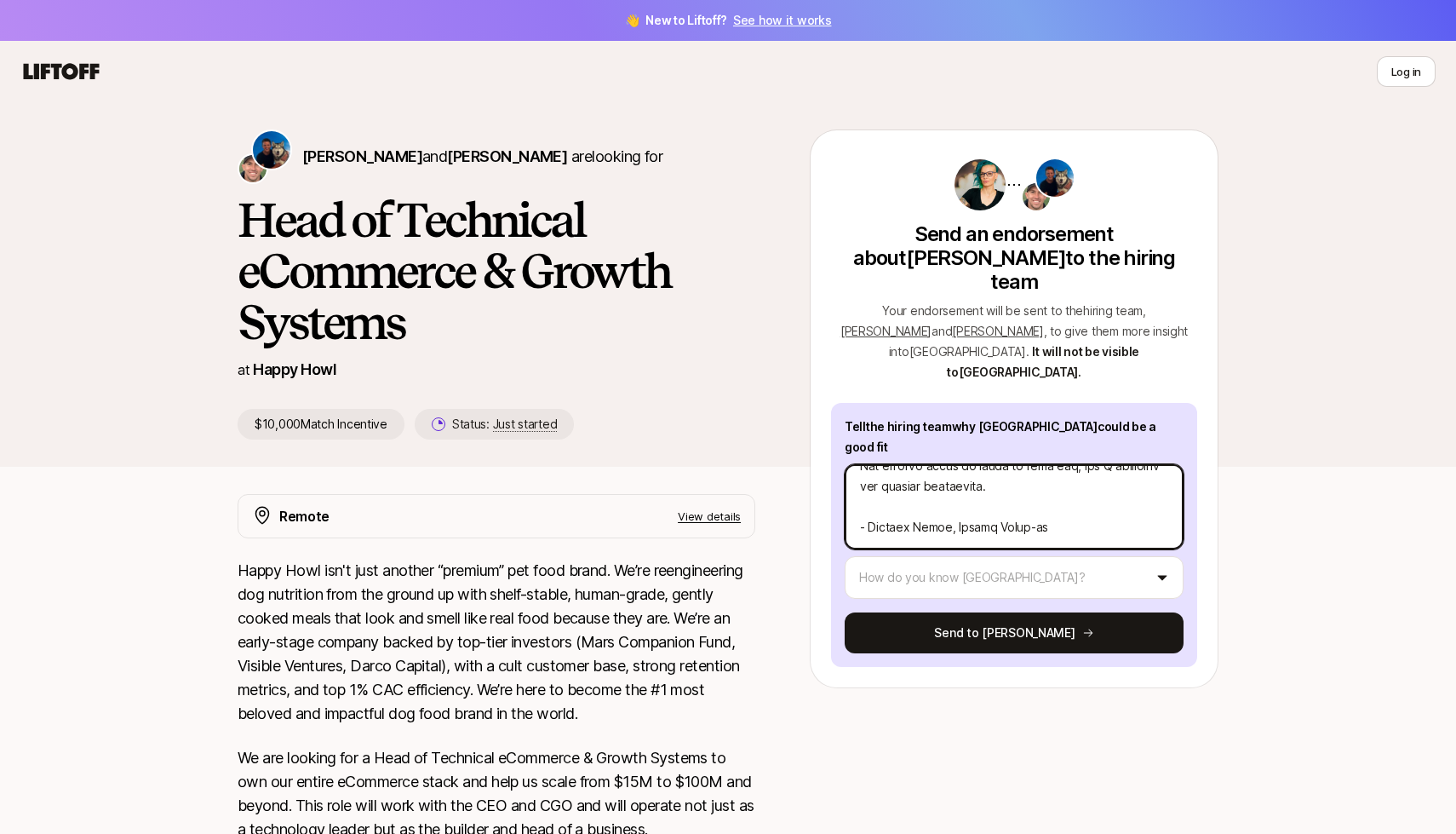
type textarea "x"
type textarea "Based on the job description and what Happy Howl is looking for, Verona is with…"
type textarea "x"
type textarea "Based on the job description and what Happy Howl is looking for, Verona is with…"
type textarea "x"
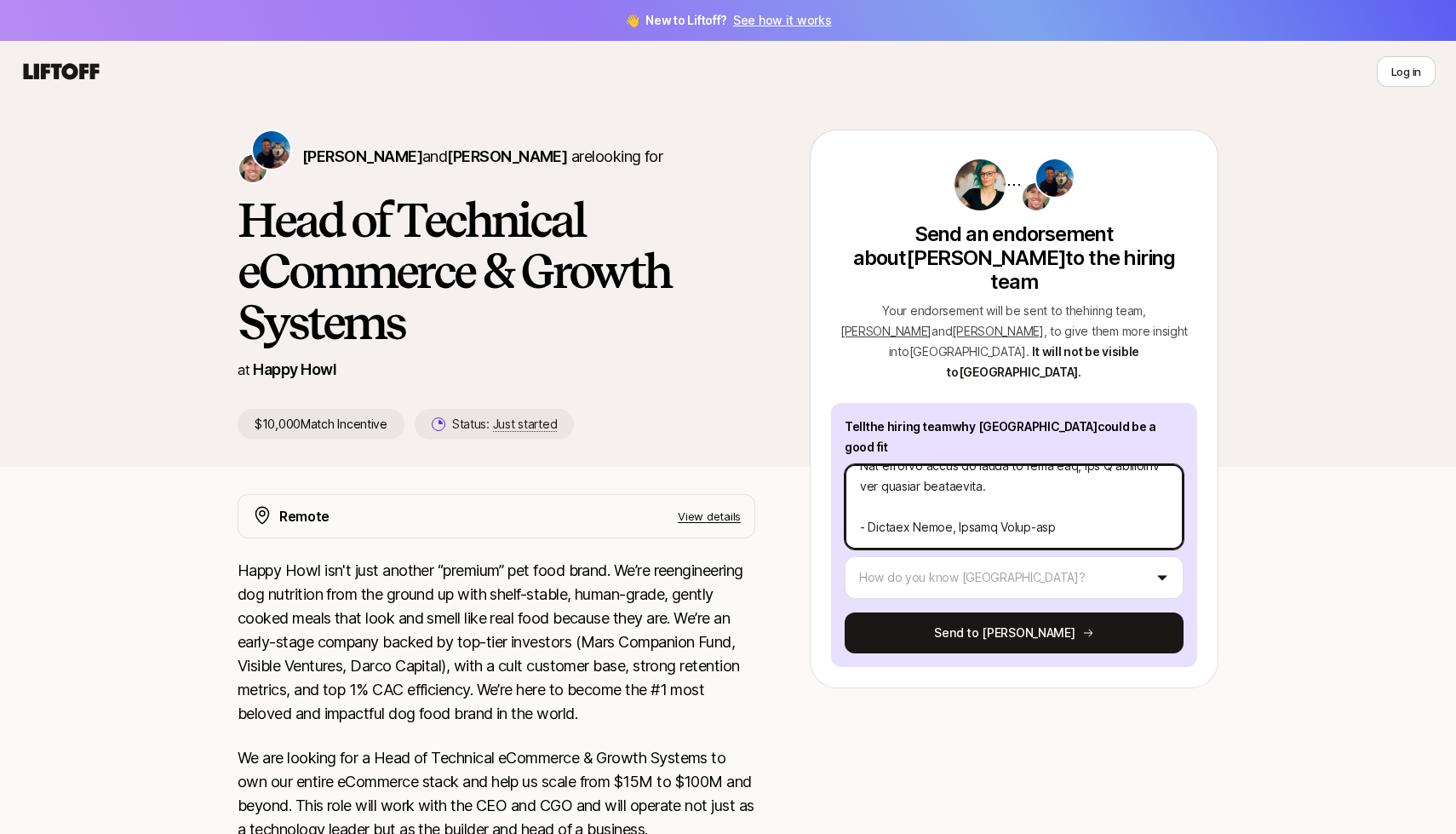
type textarea "Based on the job description and what Happy Howl is looking for, Verona is with…"
type textarea "x"
type textarea "Based on the job description and what Happy Howl is looking for, Verona is with…"
type textarea "x"
type textarea "Based on the job description and what Happy Howl is looking for, Verona is with…"
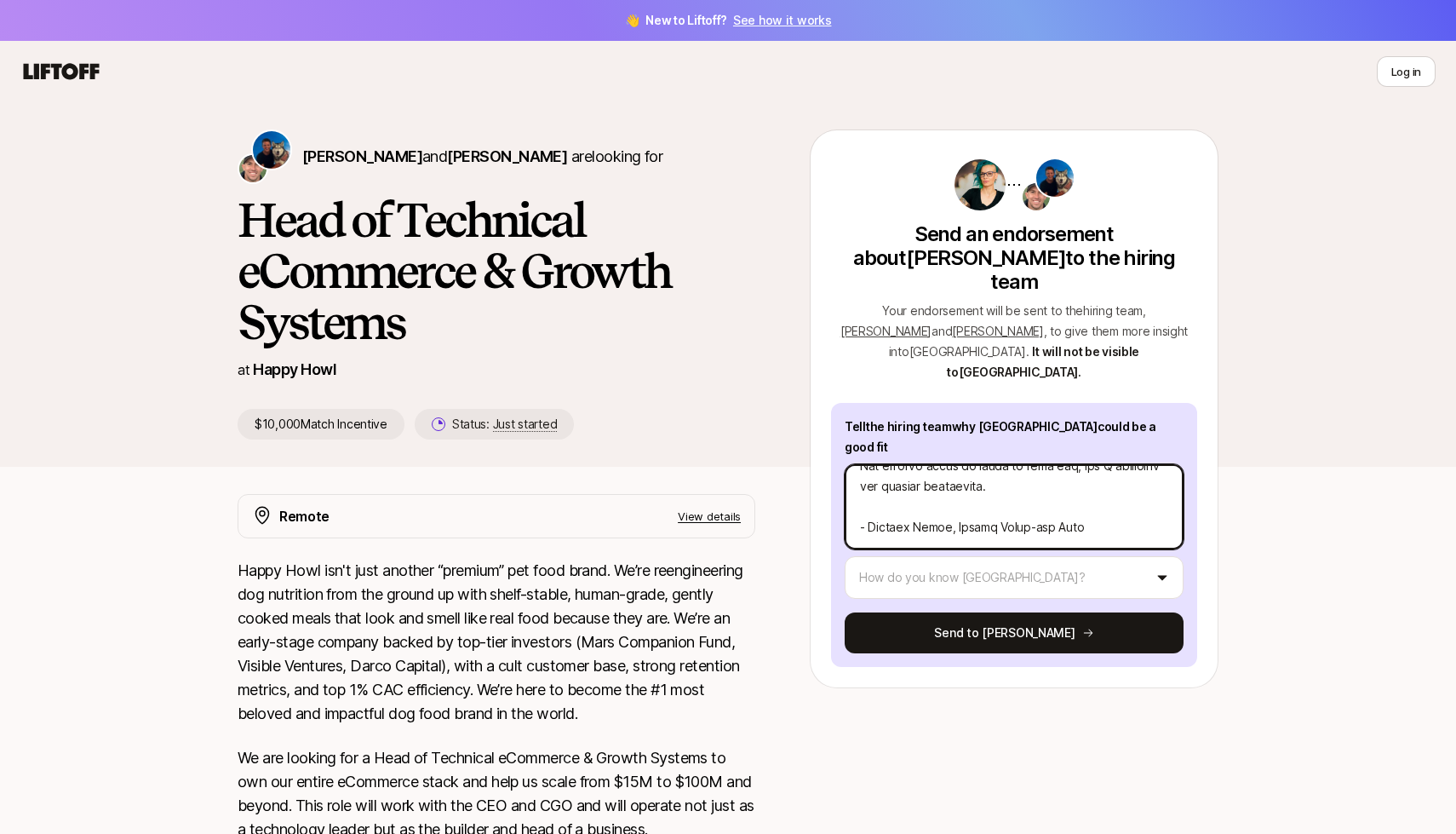
type textarea "x"
type textarea "Based on the job description and what Happy Howl is looking for, Verona is with…"
type textarea "x"
type textarea "Based on the job description and what Happy Howl is looking for, Verona is with…"
type textarea "x"
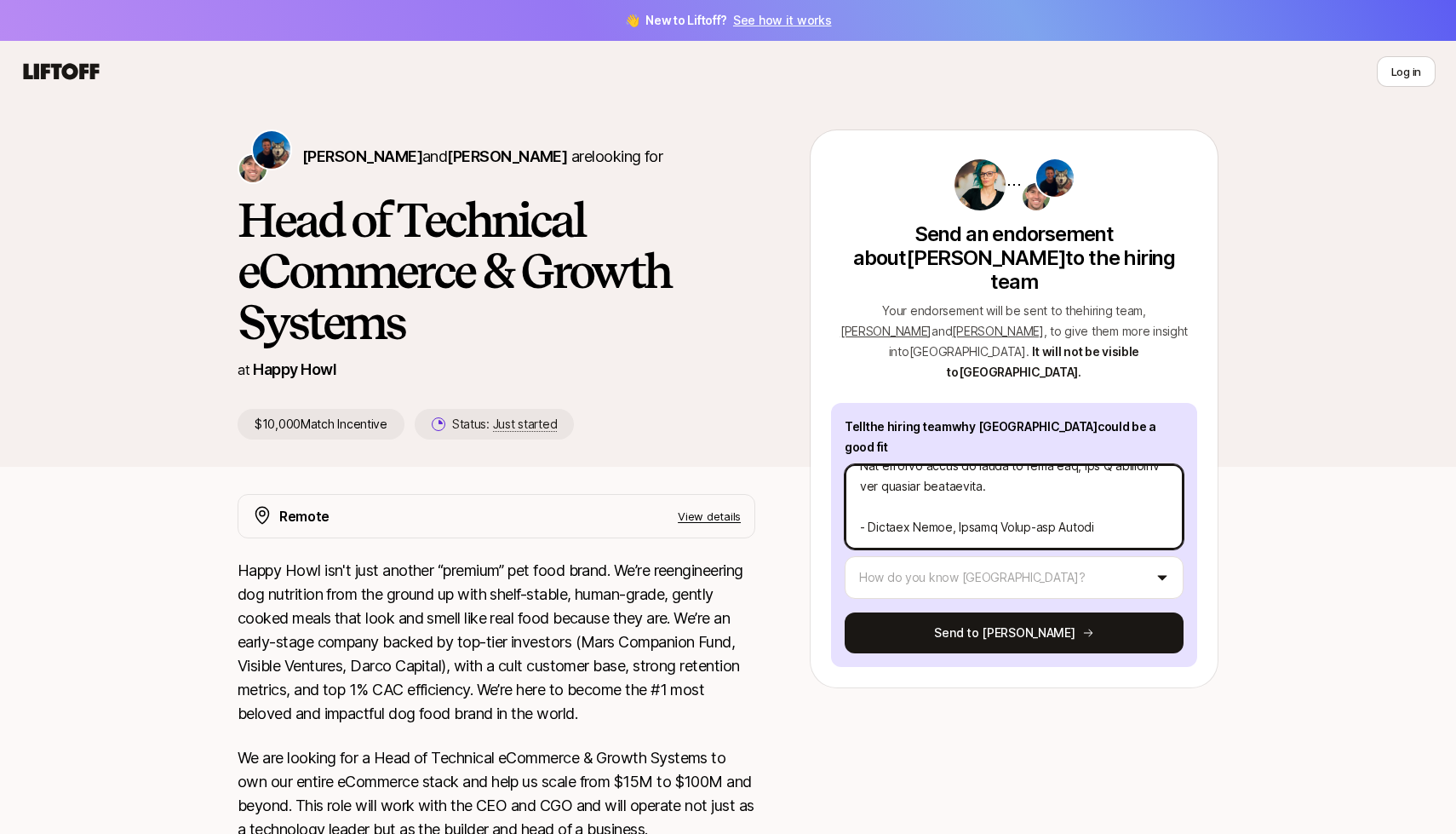
type textarea "Based on the job description and what Happy Howl is looking for, Verona is with…"
type textarea "x"
type textarea "Based on the job description and what Happy Howl is looking for, Verona is with…"
type textarea "x"
type textarea "Based on the job description and what Happy Howl is looking for, Verona is with…"
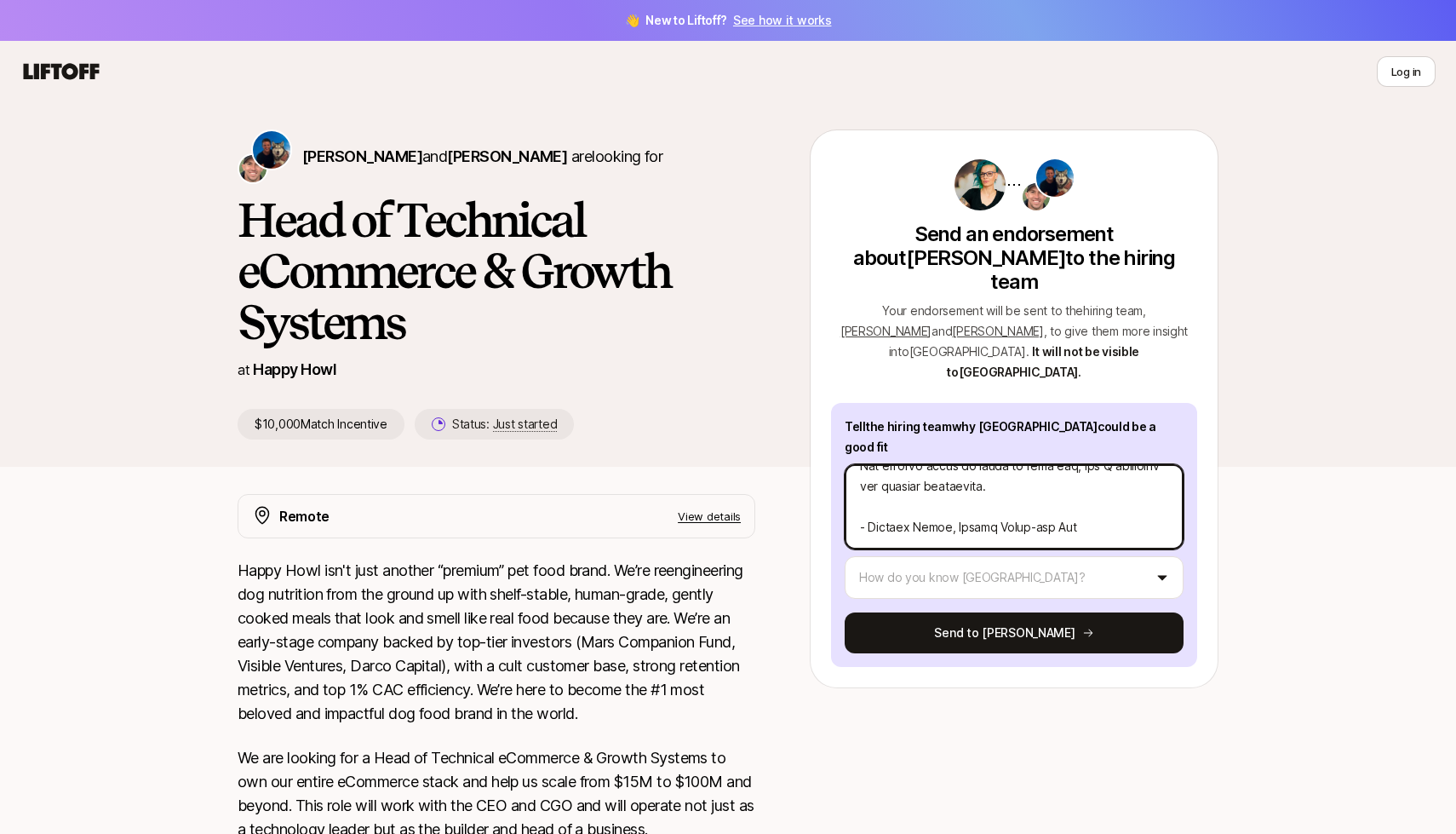
type textarea "x"
type textarea "Based on the job description and what Happy Howl is looking for, Verona is with…"
type textarea "x"
type textarea "Based on the job description and what Happy Howl is looking for, Verona is with…"
type textarea "x"
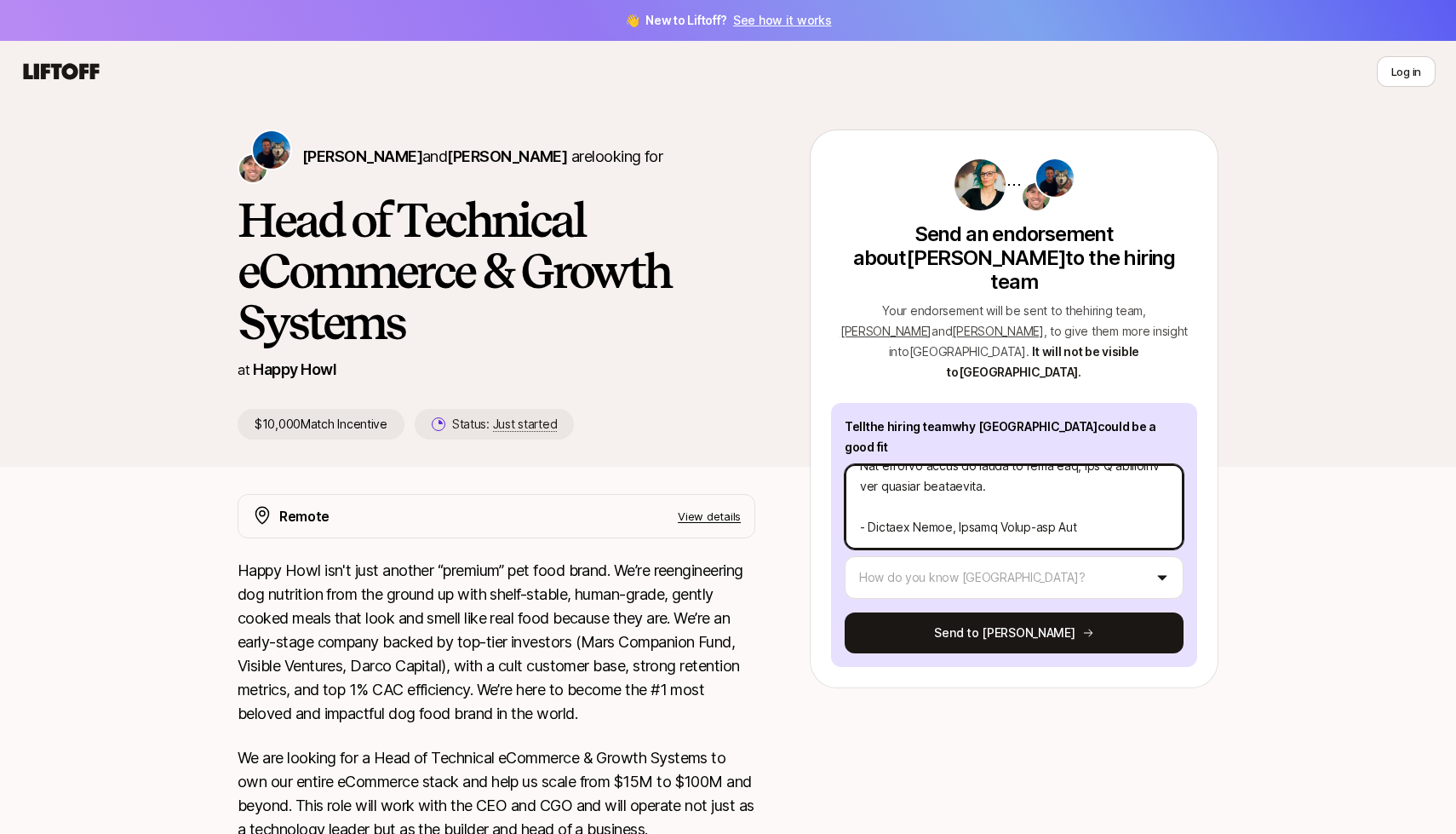
type textarea "Based on the job description and what Happy Howl is looking for, Verona is with…"
type textarea "x"
type textarea "Based on the job description and what Happy Howl is looking for, Verona is with…"
type textarea "x"
type textarea "Based on the job description and what Happy Howl is looking for, Verona is with…"
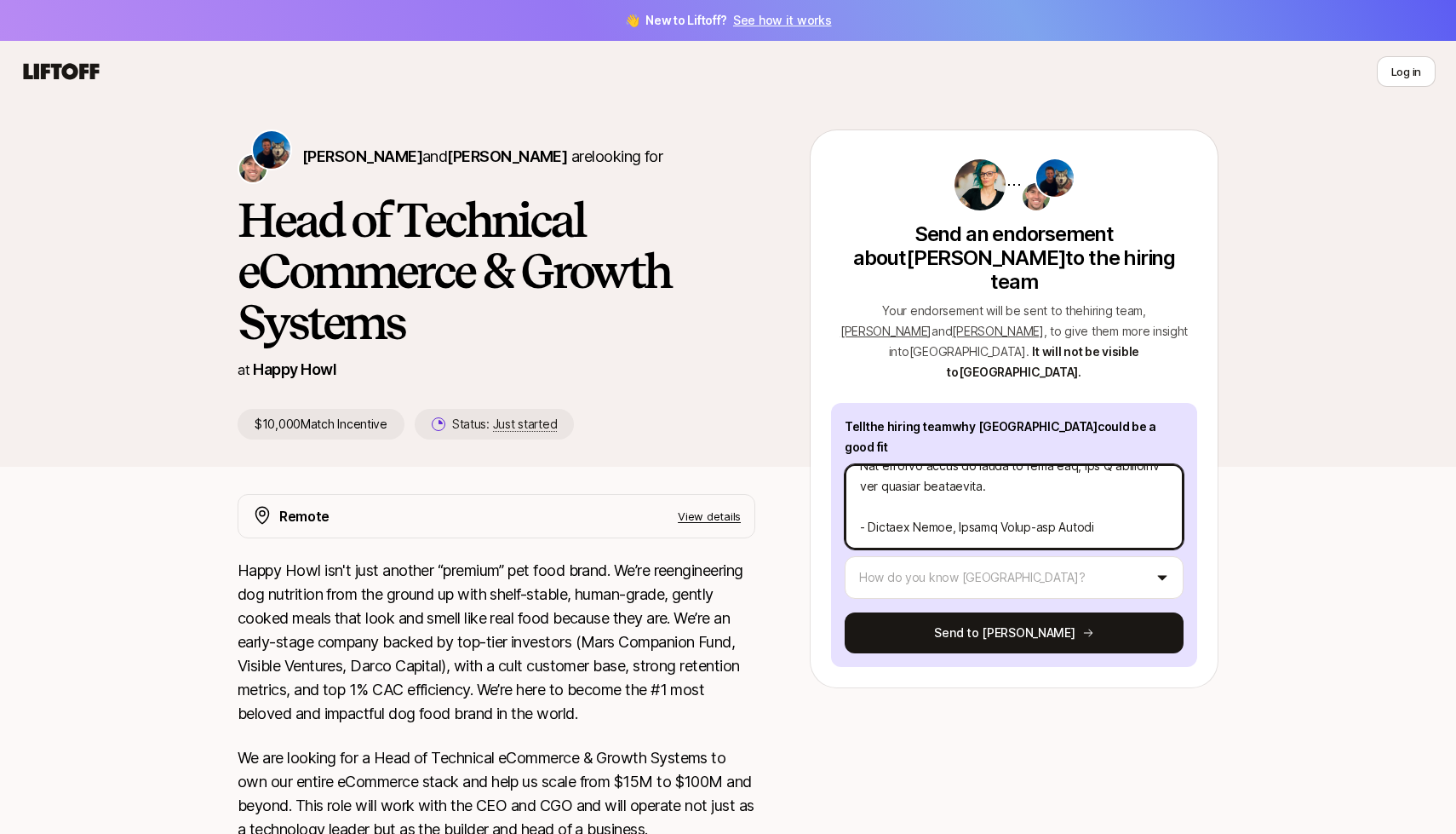
type textarea "x"
type textarea "Based on the job description and what Happy Howl is looking for, Verona is with…"
type textarea "x"
type textarea "Based on the job description and what Happy Howl is looking for, Verona is with…"
type textarea "x"
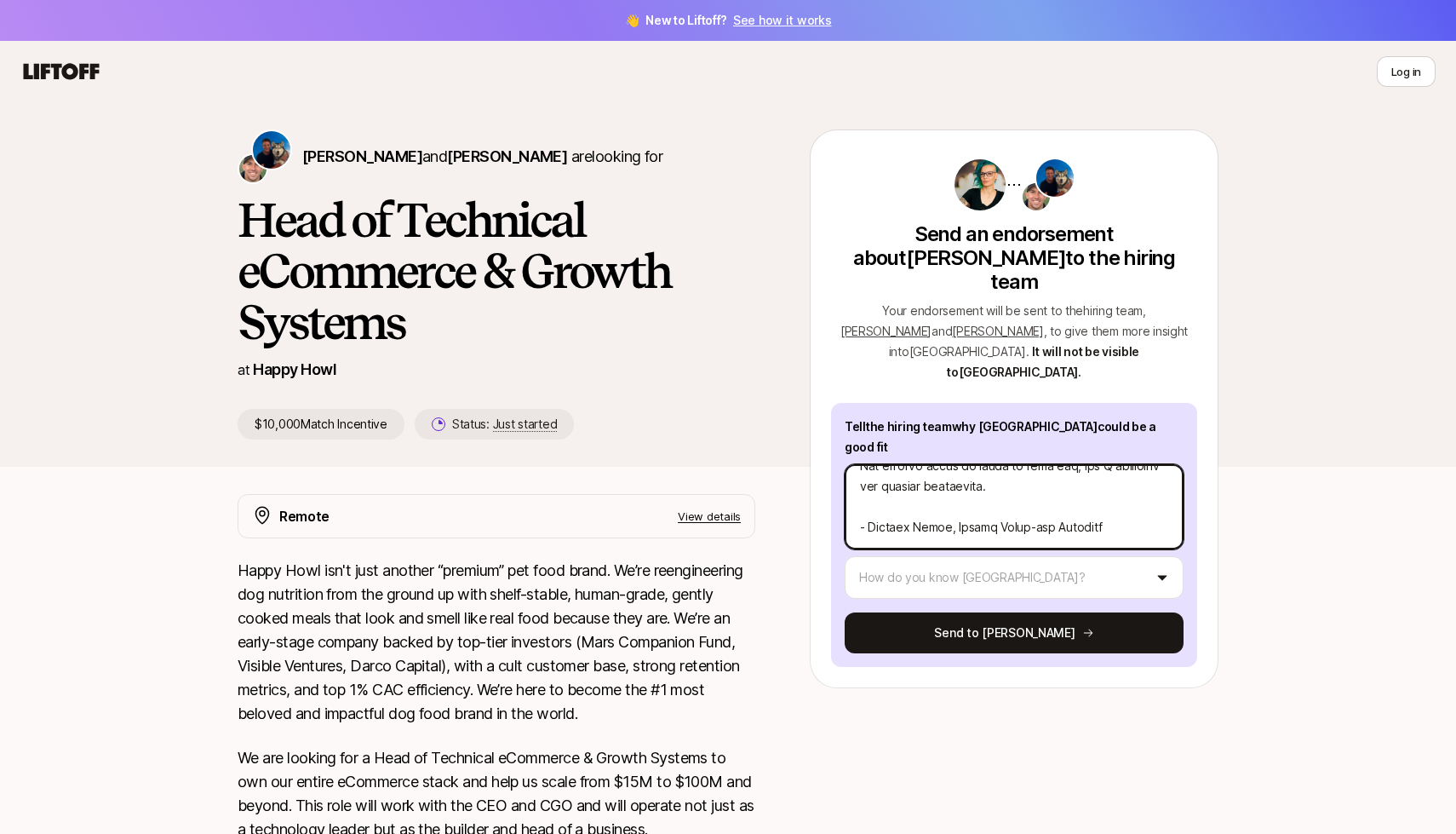
type textarea "Based on the job description and what Happy Howl is looking for, Verona is with…"
type textarea "x"
type textarea "Based on the job description and what Happy Howl is looking for, Verona is with…"
type textarea "x"
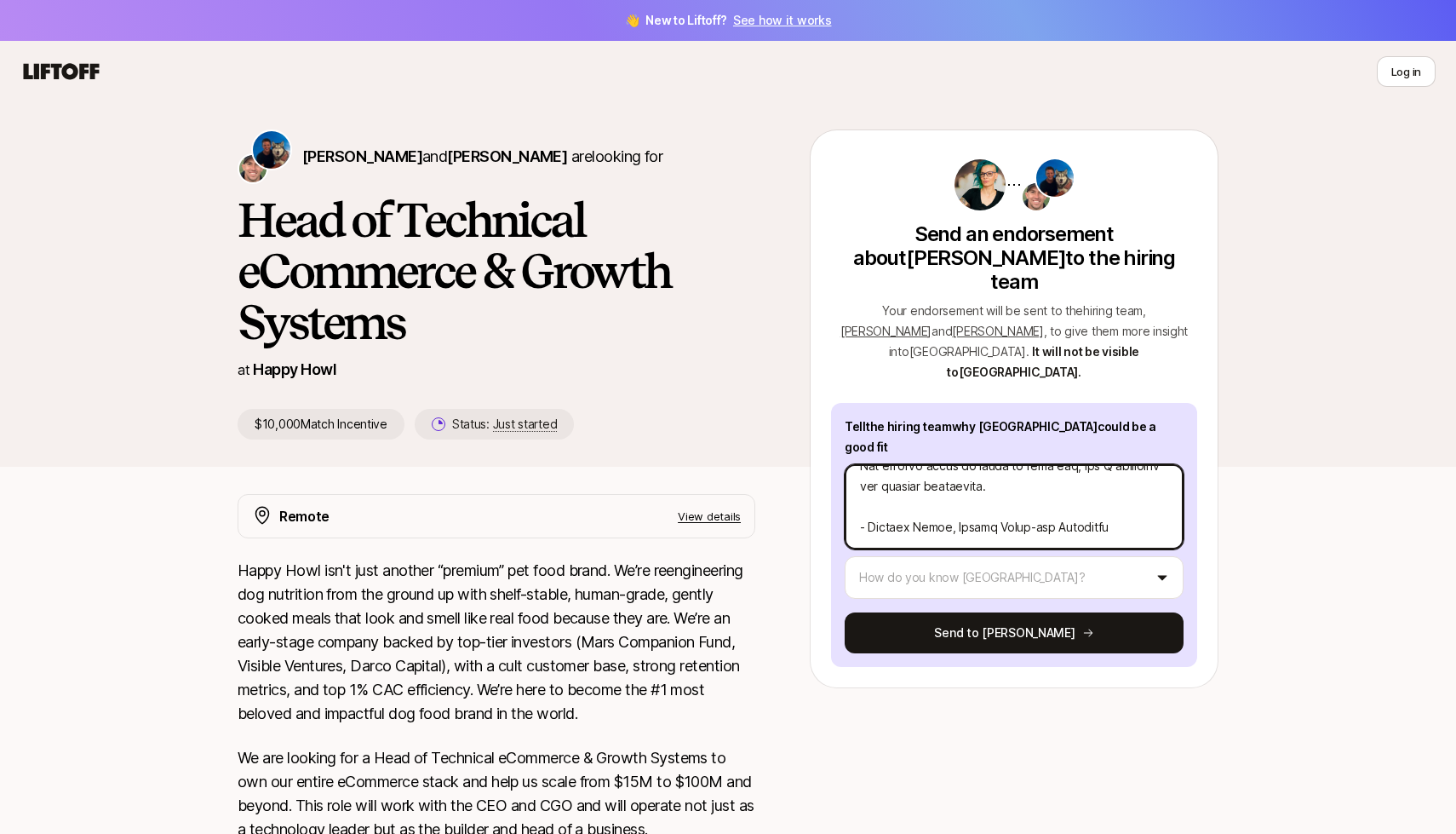
type textarea "Based on the job description and what Happy Howl is looking for, Verona is with…"
type textarea "x"
type textarea "Based on the job description and what Happy Howl is looking for, Verona is with…"
type textarea "x"
type textarea "Based on the job description and what Happy Howl is looking for, Verona is with…"
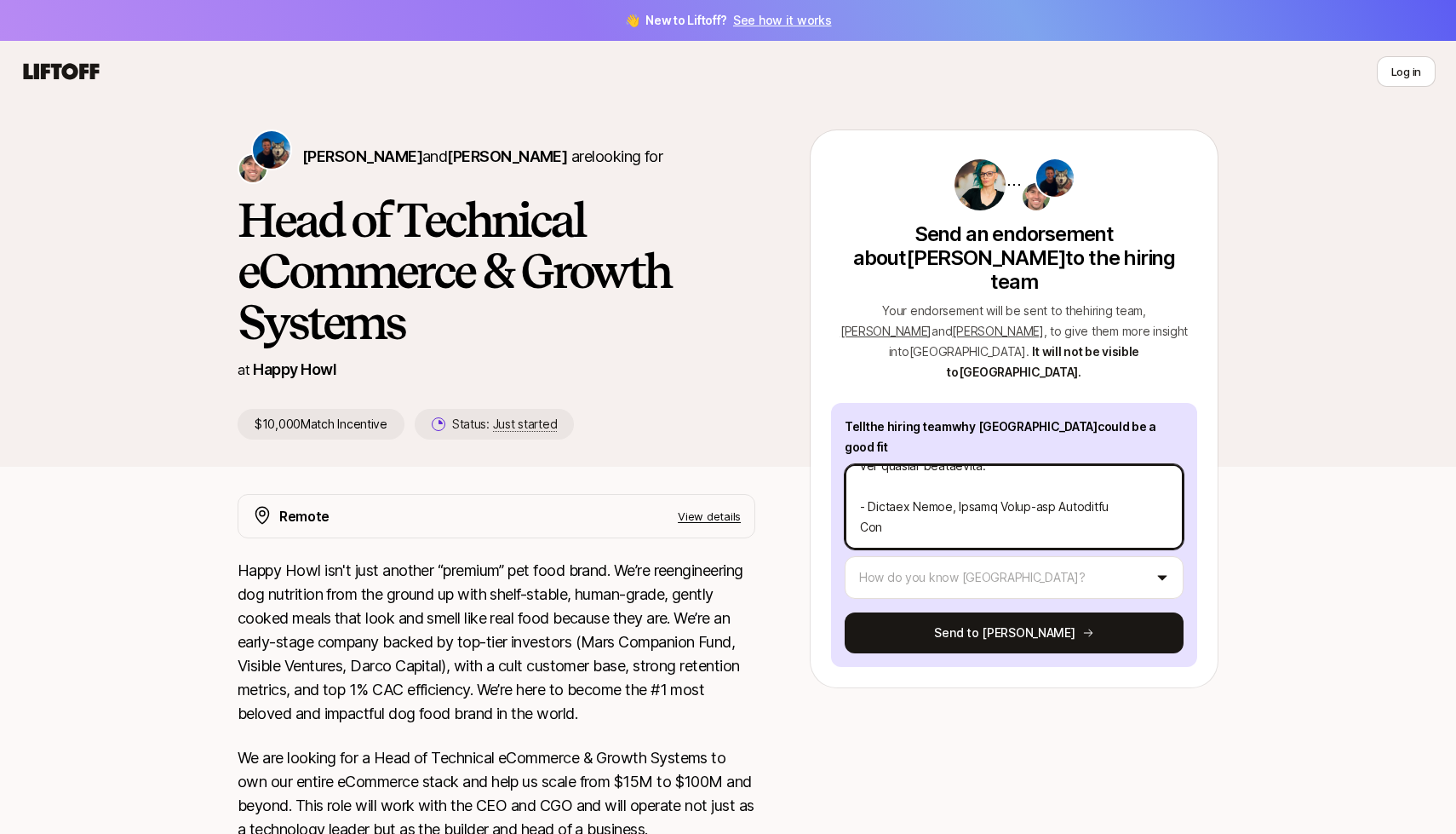
type textarea "x"
type textarea "Based on the job description and what Happy Howl is looking for, Verona is with…"
type textarea "x"
type textarea "Based on the job description and what Happy Howl is looking for, Verona is with…"
type textarea "x"
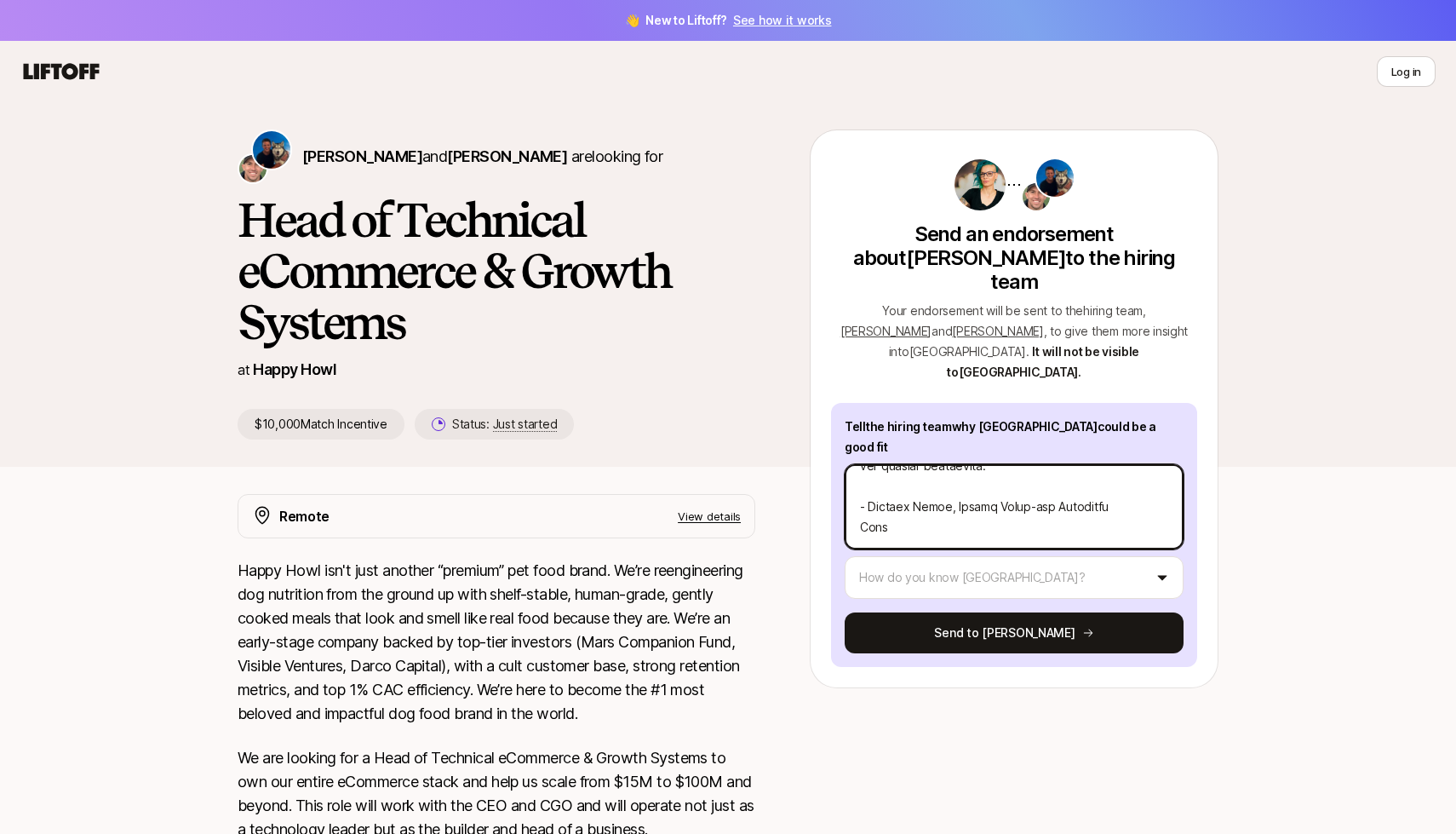
type textarea "Based on the job description and what Happy Howl is looking for, Verona is with…"
type textarea "x"
type textarea "Based on the job description and what Happy Howl is looking for, Verona is with…"
type textarea "x"
type textarea "Based on the job description and what Happy Howl is looking for, Verona is with…"
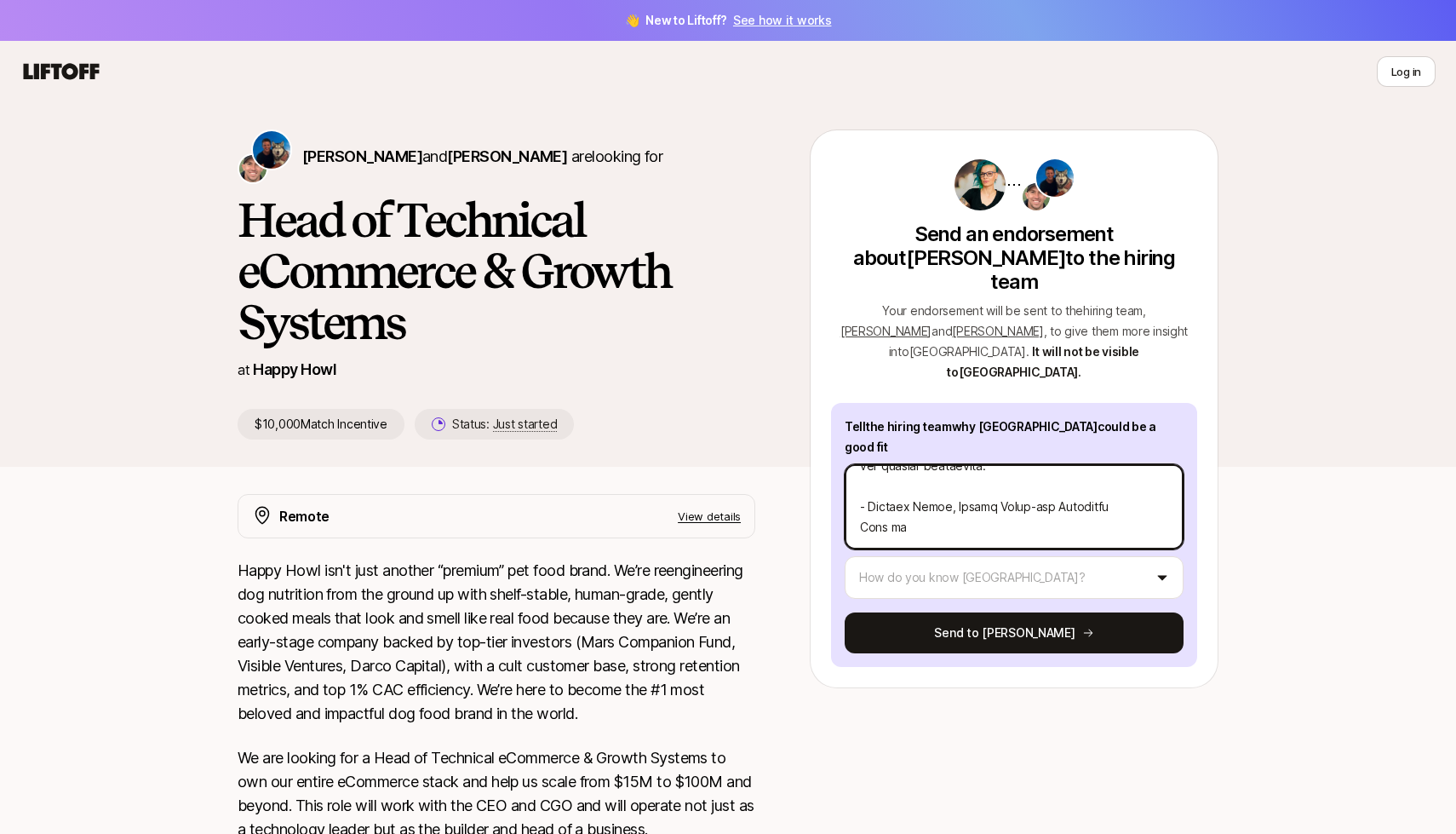
type textarea "x"
type textarea "Based on the job description and what Happy Howl is looking for, Verona is with…"
type textarea "x"
type textarea "Based on the job description and what Happy Howl is looking for, Verona is with…"
type textarea "x"
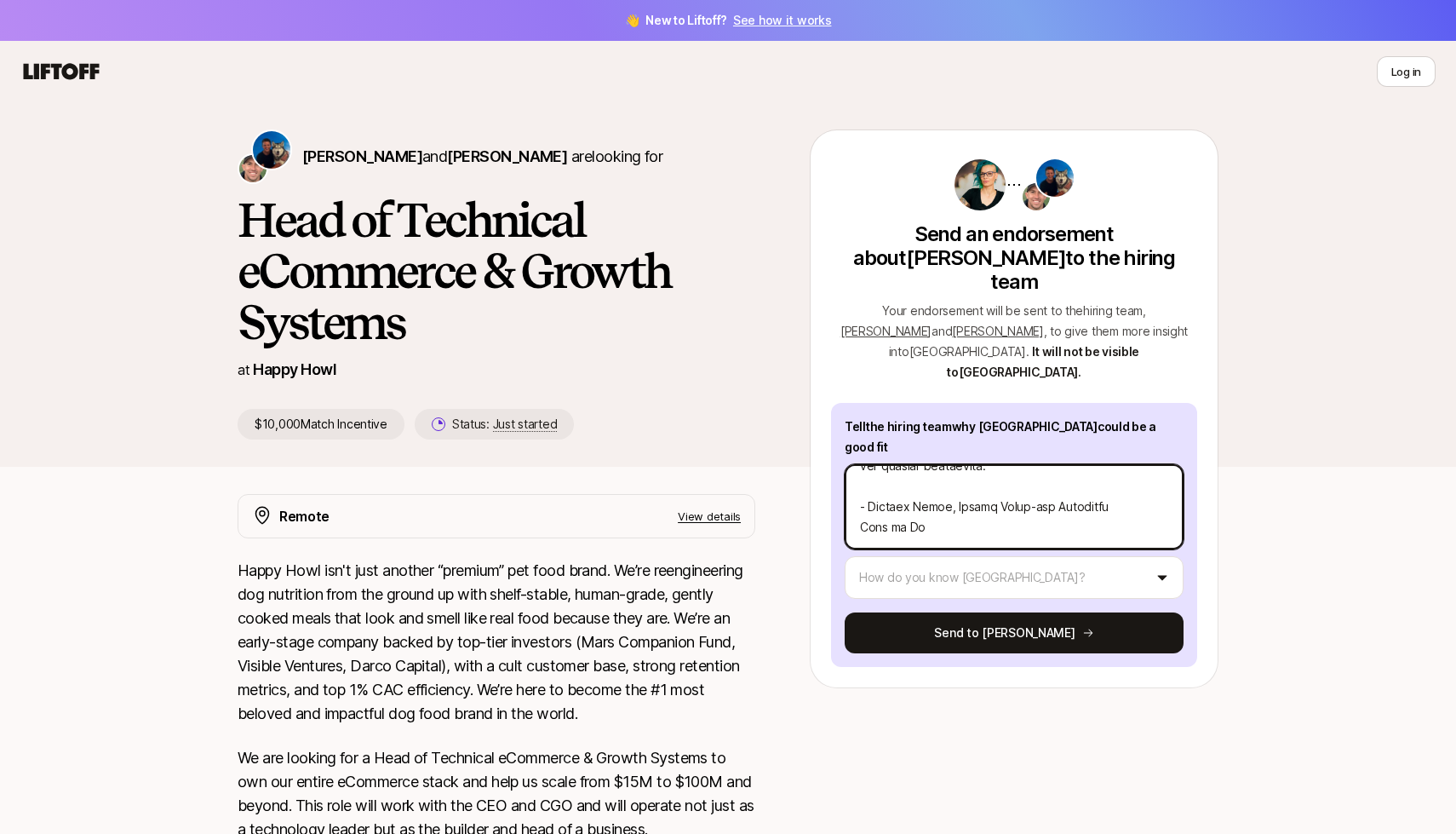
type textarea "Based on the job description and what Happy Howl is looking for, Verona is with…"
type textarea "x"
type textarea "Based on the job description and what Happy Howl is looking for, Verona is with…"
type textarea "x"
type textarea "Based on the job description and what Happy Howl is looking for, Verona is with…"
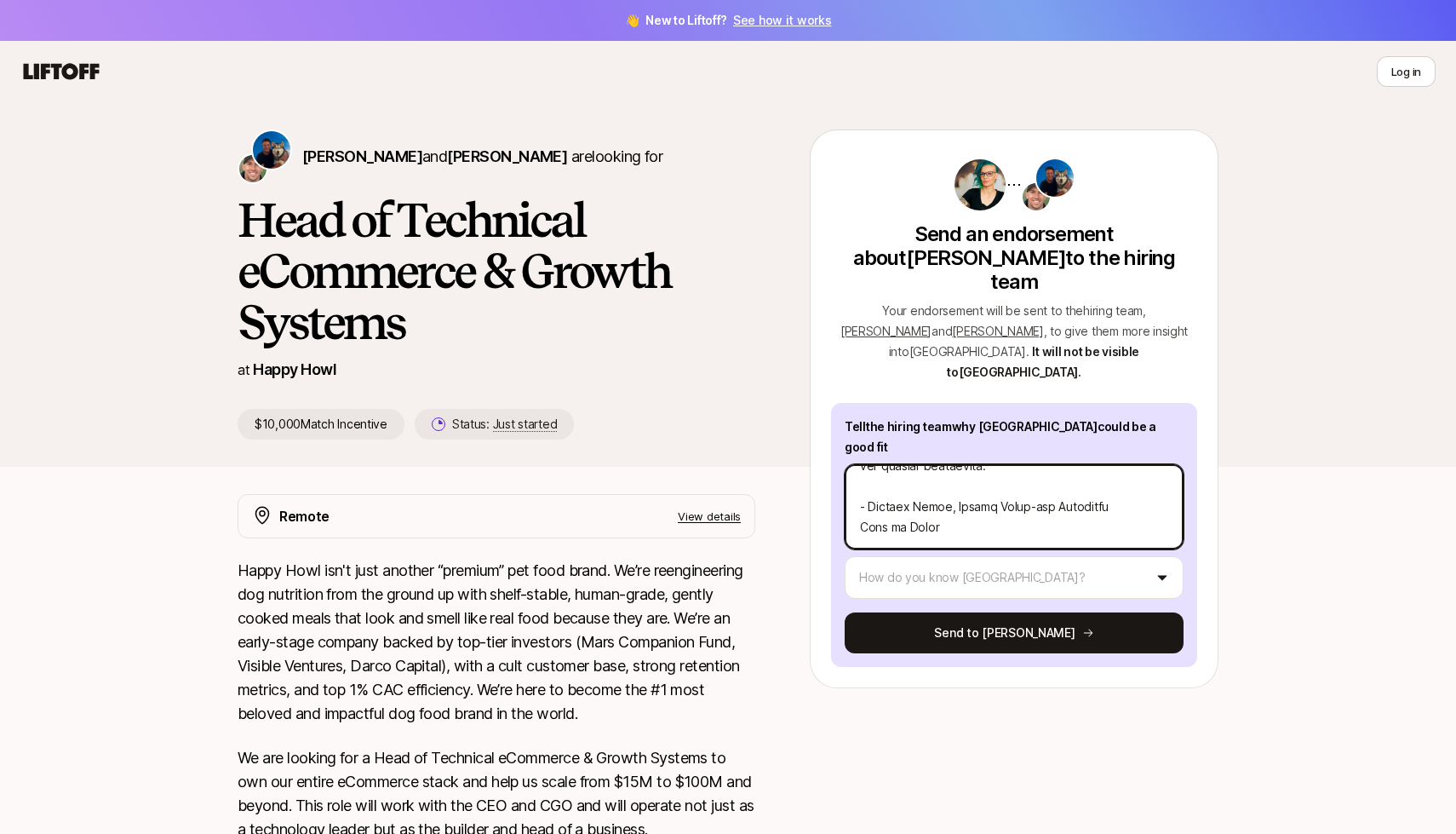
type textarea "x"
type textarea "Based on the job description and what Happy Howl is looking for, Verona is with…"
type textarea "x"
type textarea "Based on the job description and what Happy Howl is looking for, Verona is with…"
type textarea "x"
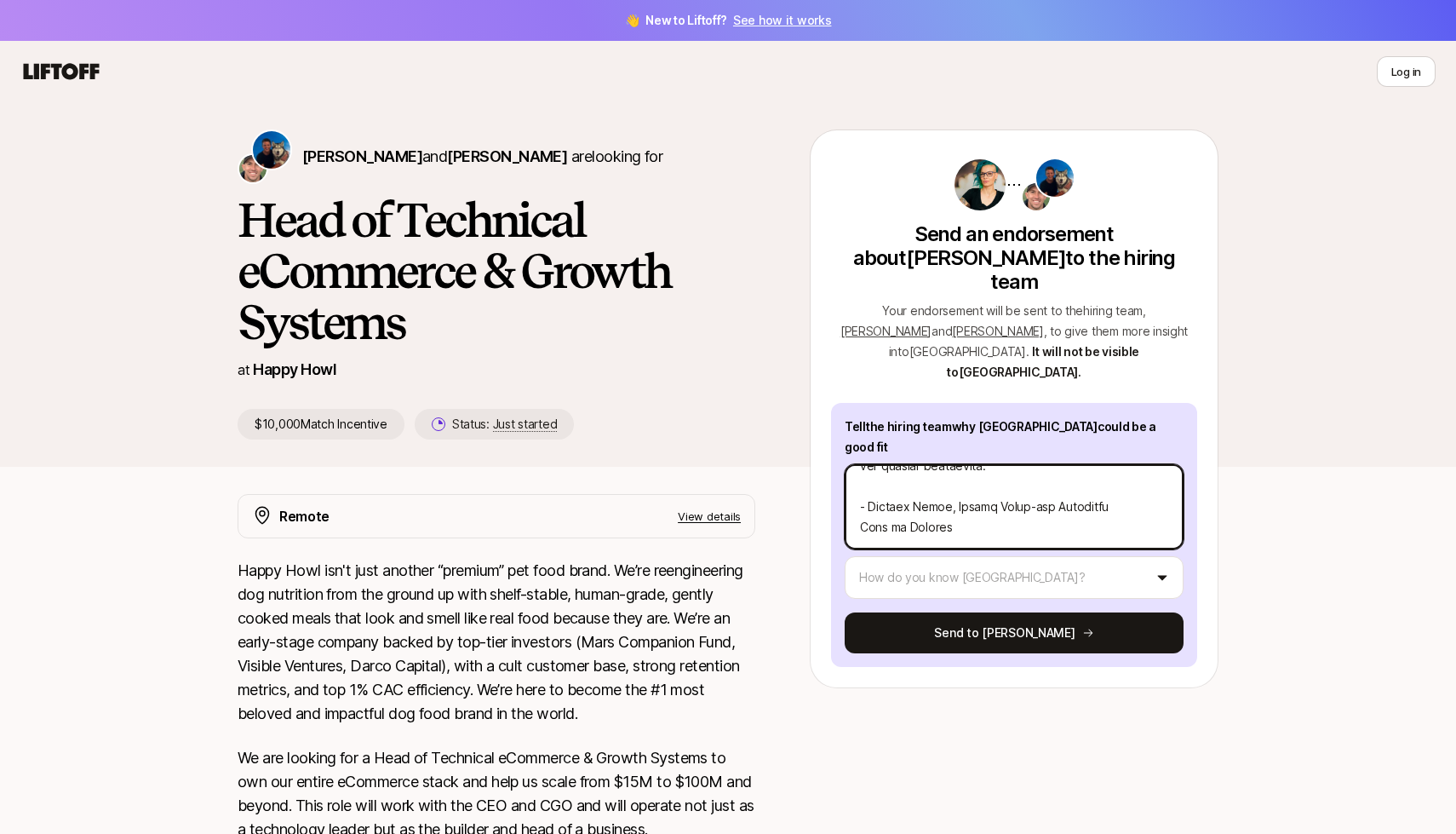
type textarea "Based on the job description and what Happy Howl is looking for, Verona is with…"
type textarea "x"
type textarea "Based on the job description and what Happy Howl is looking for, Verona is with…"
type textarea "x"
type textarea "Based on the job description and what Happy Howl is looking for, Verona is with…"
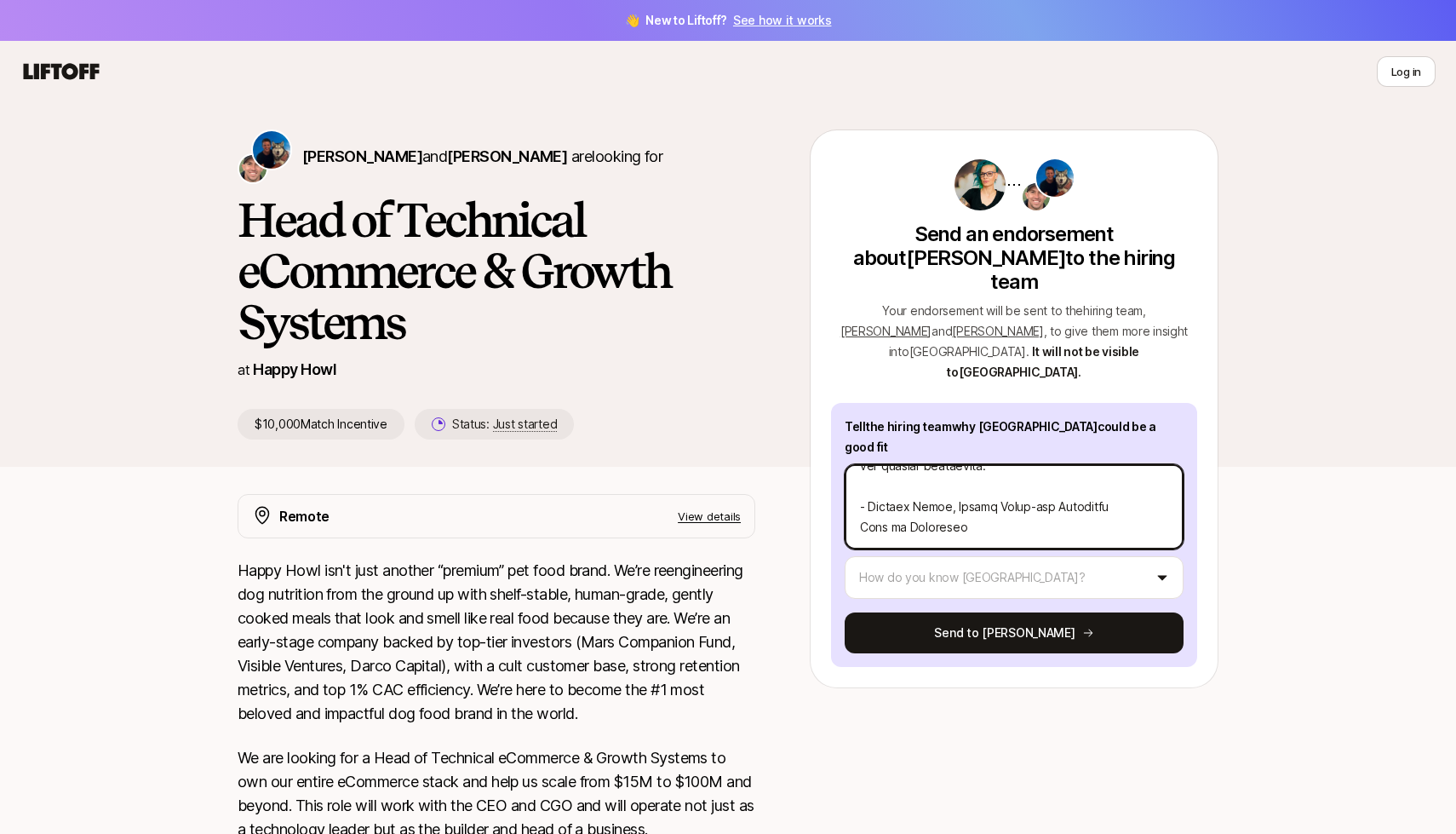
type textarea "x"
type textarea "Based on the job description and what Happy Howl is looking for, Verona is with…"
type textarea "x"
type textarea "Based on the job description and what Happy Howl is looking for, Verona is with…"
type textarea "x"
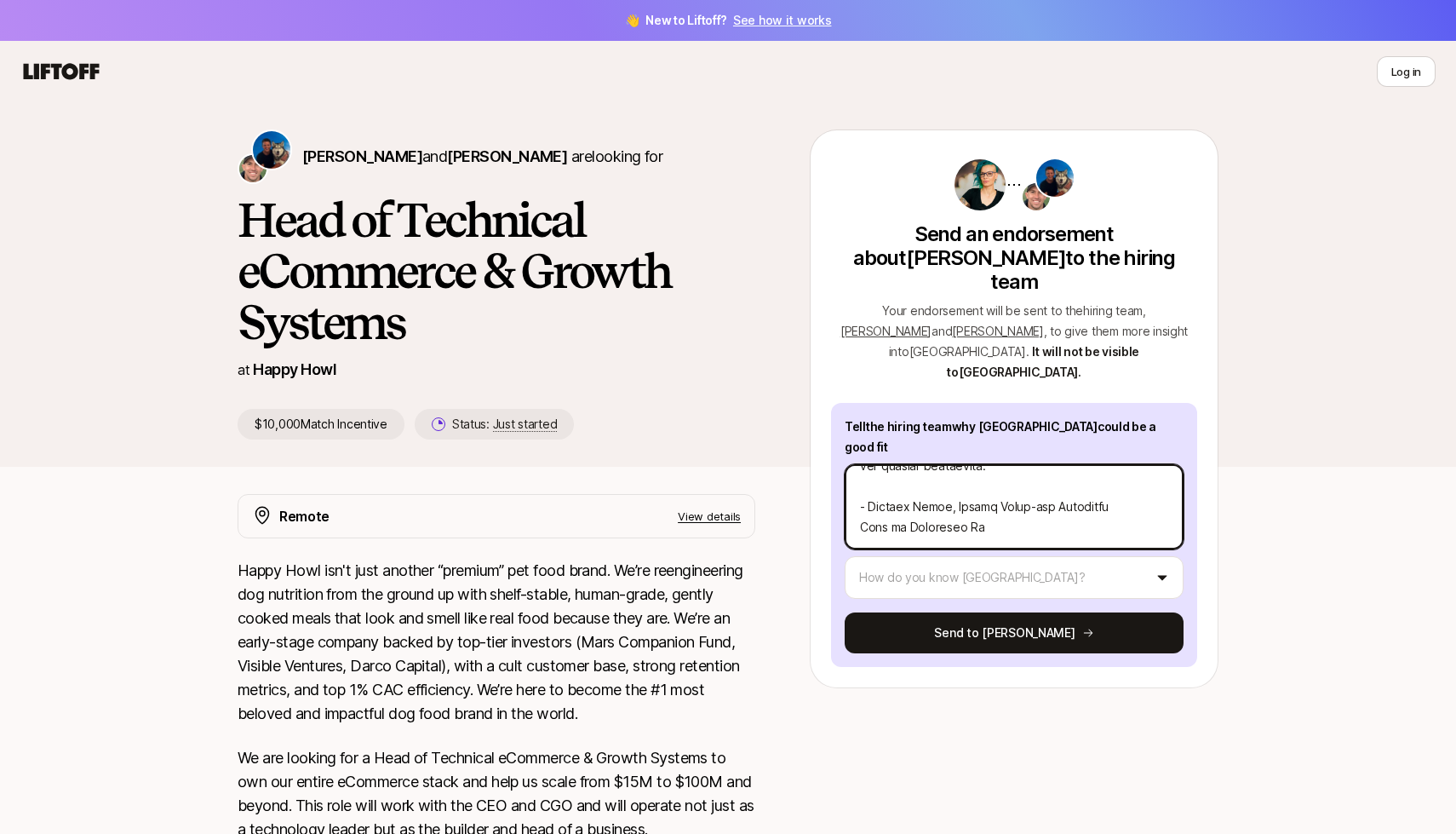
type textarea "Based on the job description and what Happy Howl is looking for, Verona is with…"
type textarea "x"
type textarea "Based on the job description and what Happy Howl is looking for, Verona is with…"
type textarea "x"
type textarea "Based on the job description and what Happy Howl is looking for, Verona is with…"
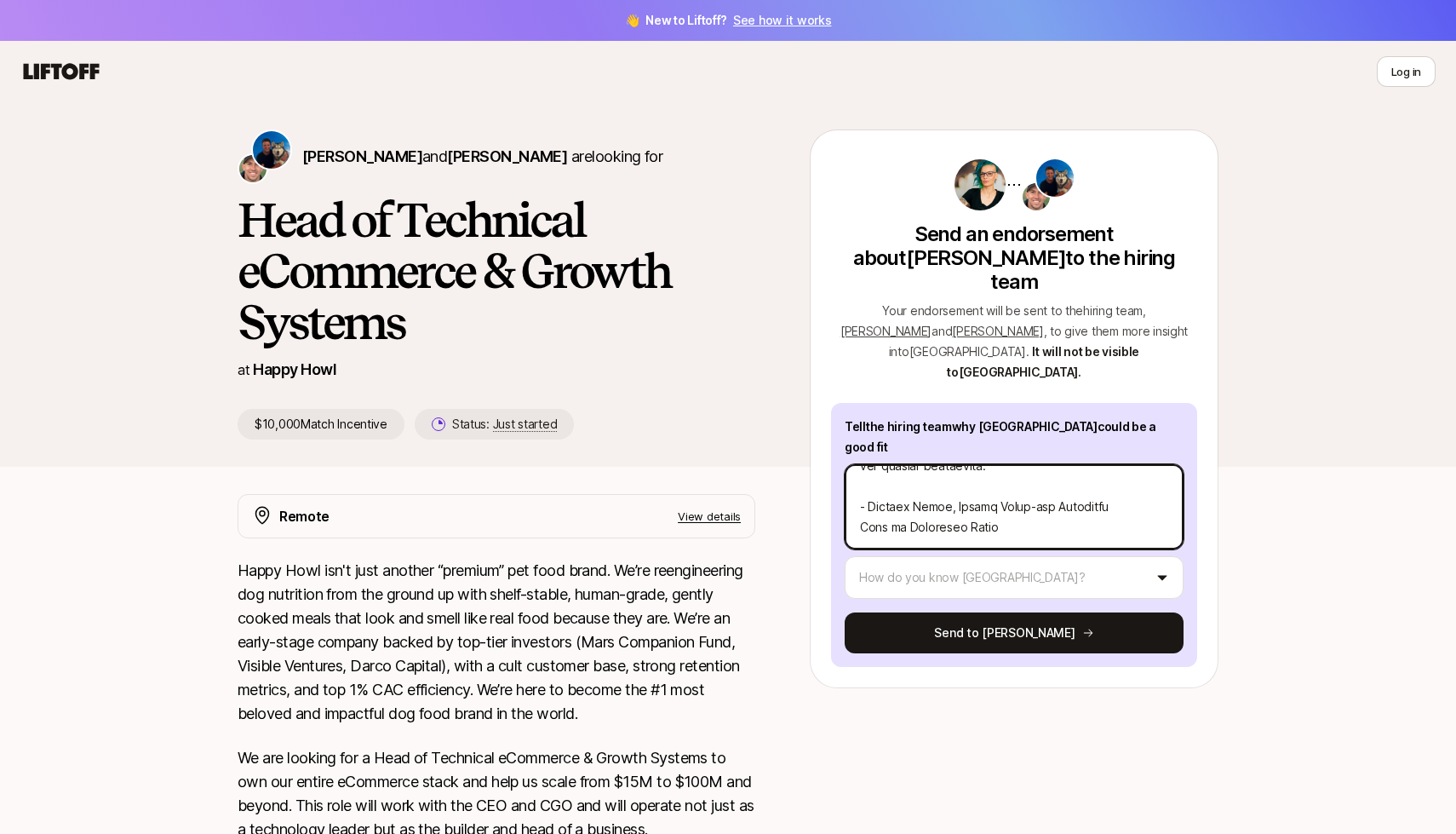
type textarea "x"
type textarea "Based on the job description and what Happy Howl is looking for, Verona is with…"
type textarea "x"
type textarea "Based on the job description and what Happy Howl is looking for, Verona is with…"
type textarea "x"
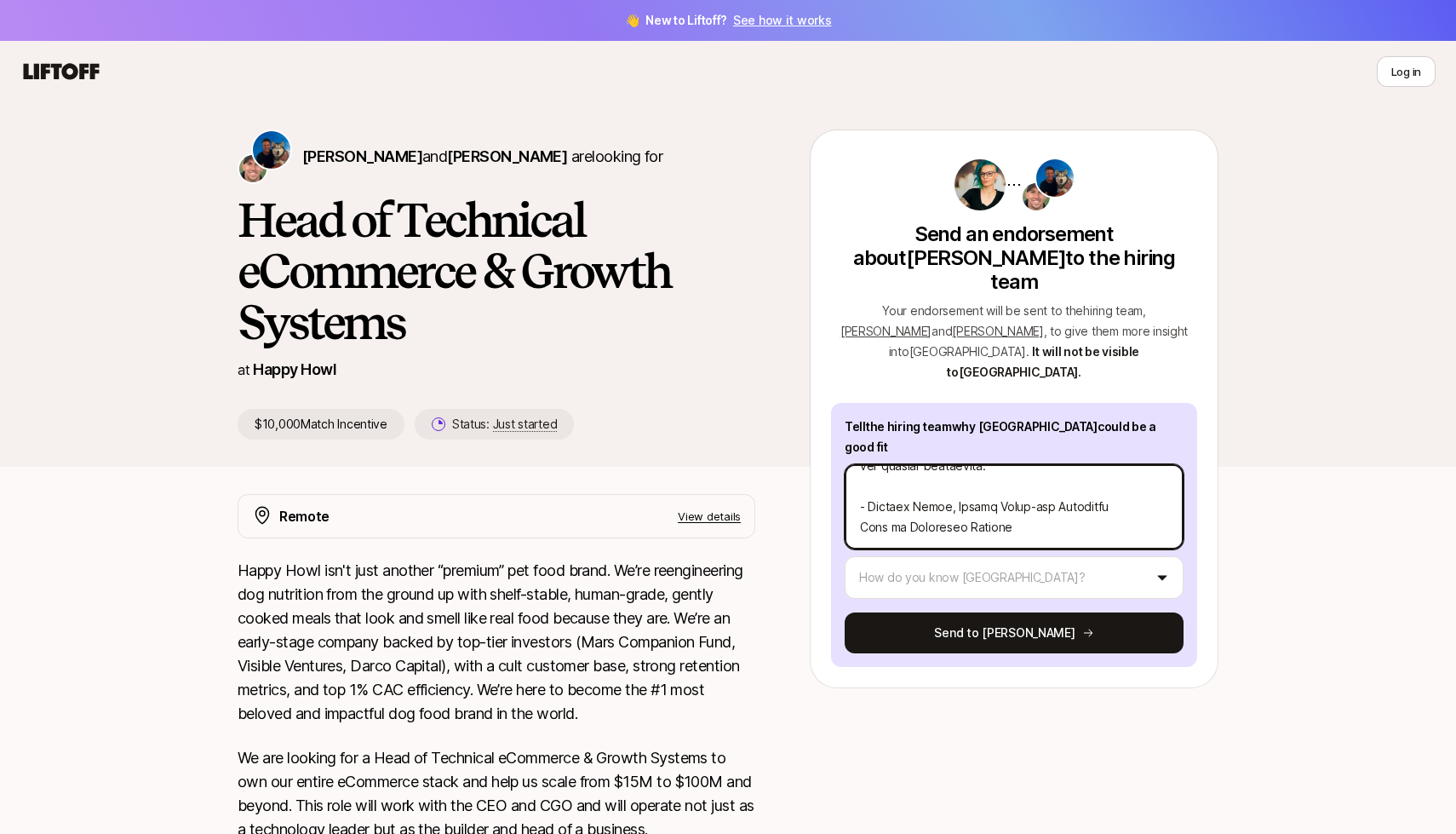
type textarea "Based on the job description and what Happy Howl is looking for, Verona is with…"
type textarea "x"
type textarea "Based on the job description and what Happy Howl is looking for, Verona is with…"
type textarea "x"
type textarea "Based on the job description and what Happy Howl is looking for, Verona is with…"
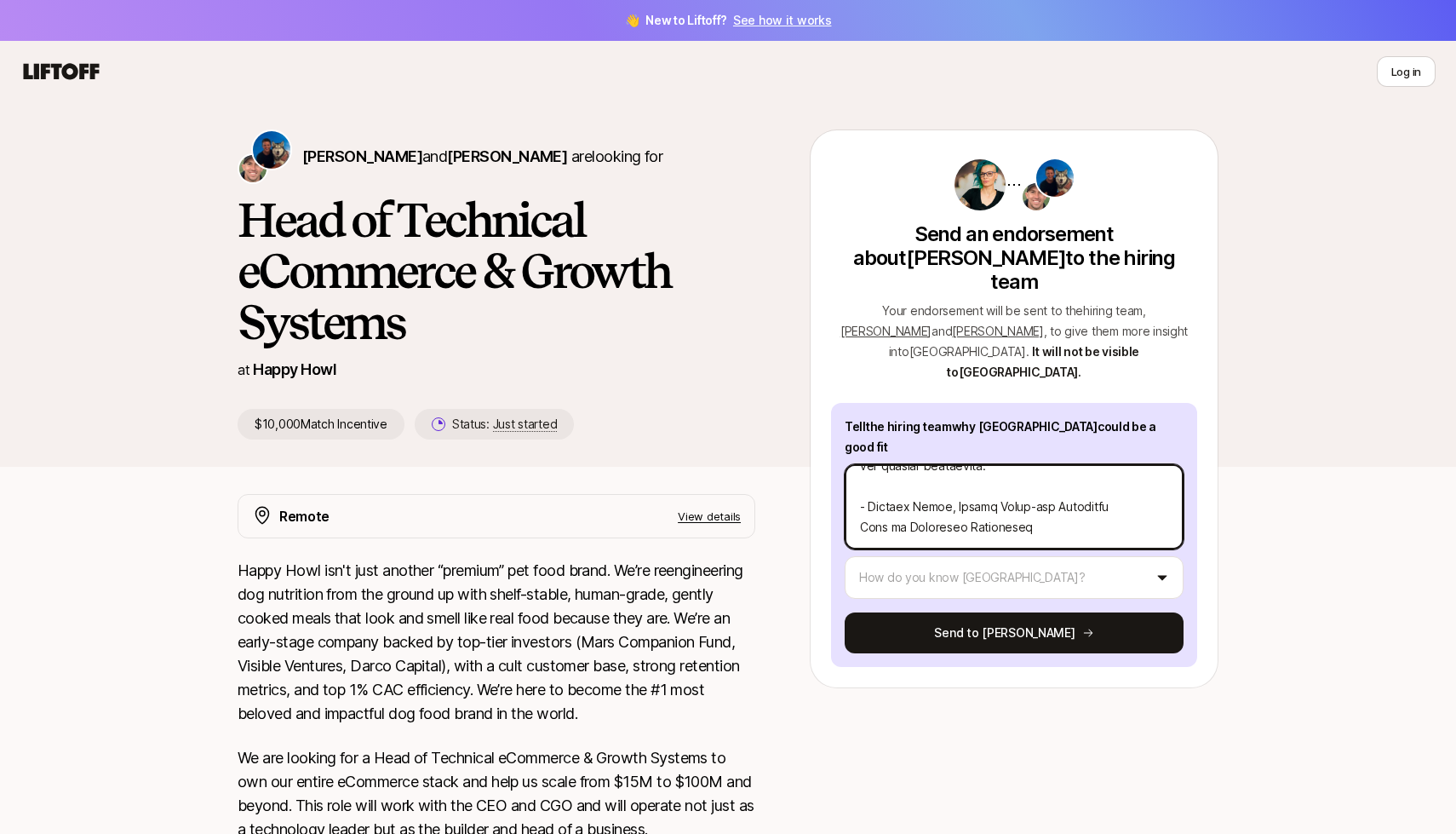
type textarea "x"
type textarea "Based on the job description and what Happy Howl is looking for, Verona is with…"
type textarea "x"
type textarea "Based on the job description and what Happy Howl is looking for, Verona is with…"
type textarea "x"
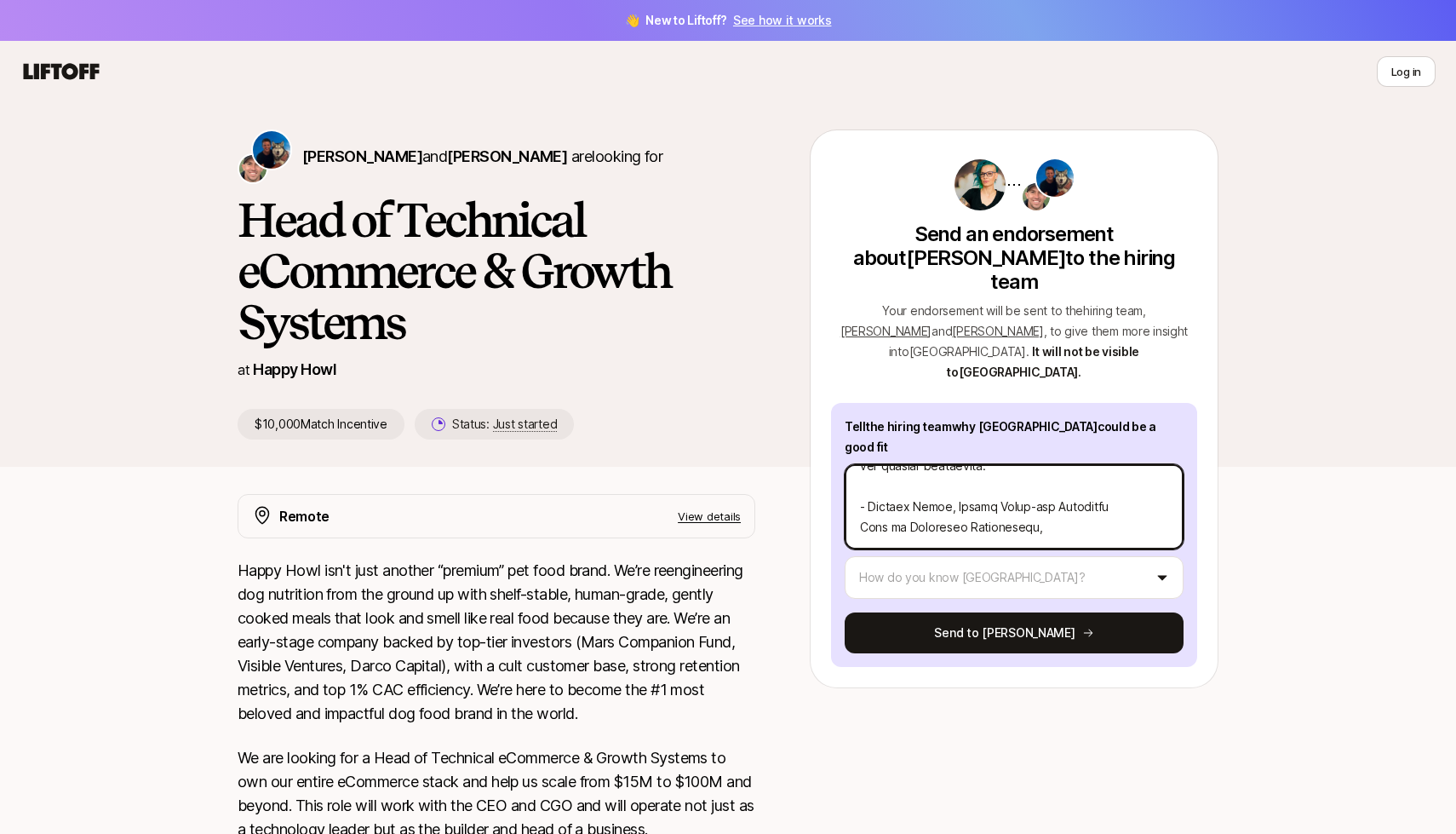
type textarea "Based on the job description and what Happy Howl is looking for, Verona is with…"
click at [950, 464] on textarea at bounding box center [1014, 506] width 339 height 85
drag, startPoint x: 941, startPoint y: 443, endPoint x: 1138, endPoint y: 441, distance: 197.0
click at [1138, 464] on textarea at bounding box center [1014, 506] width 339 height 85
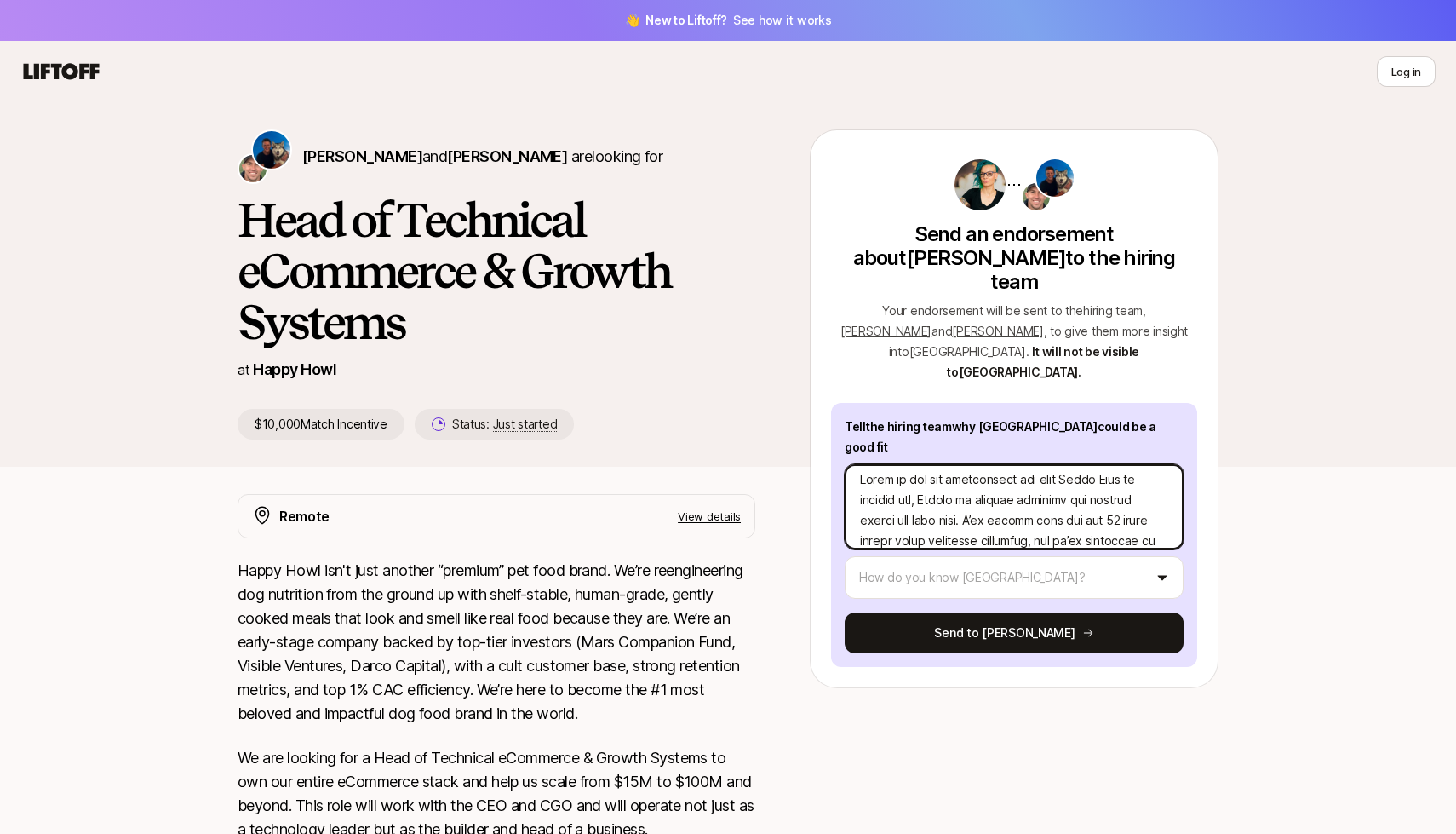
scroll to position [8, 0]
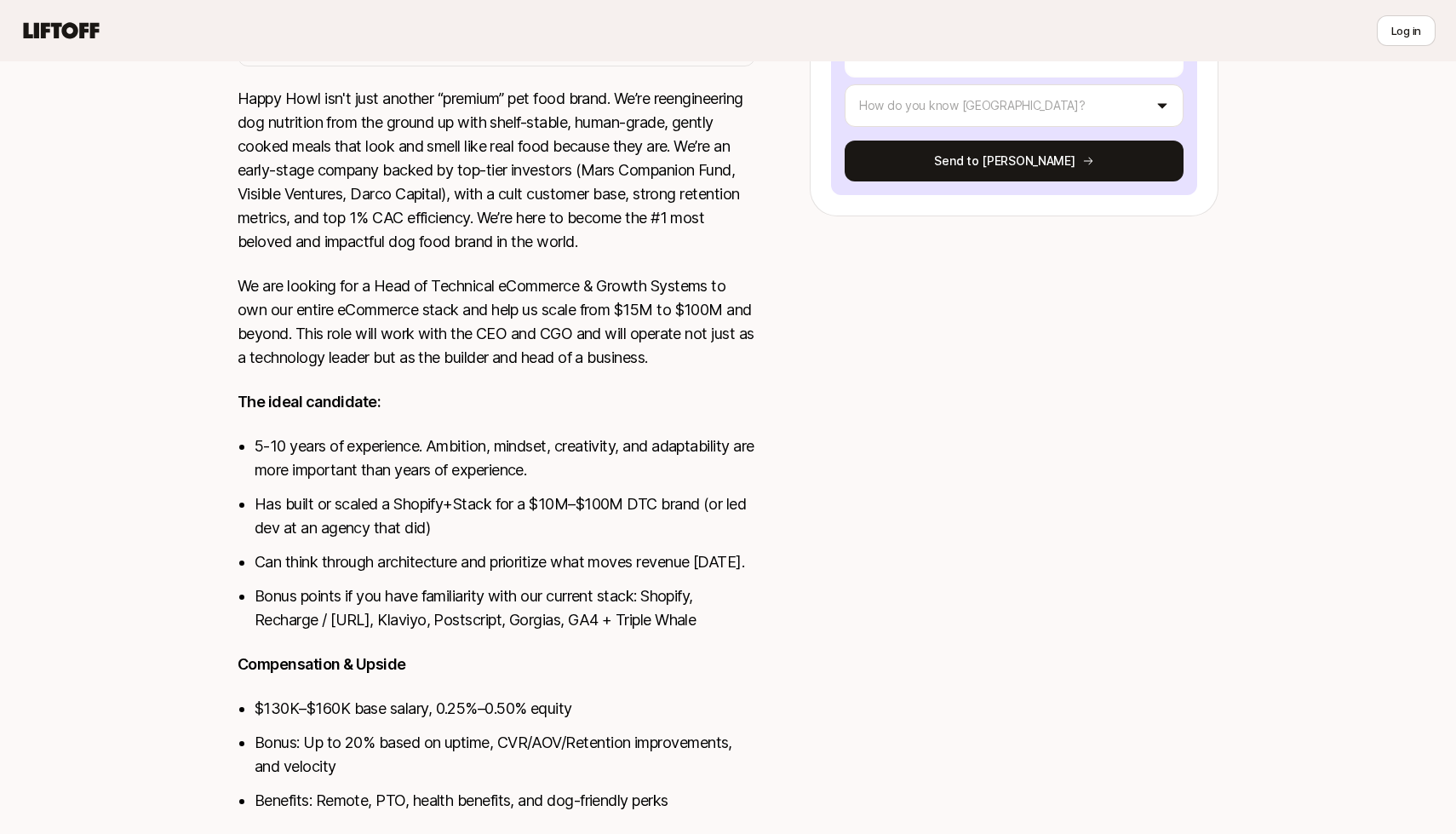
scroll to position [559, 0]
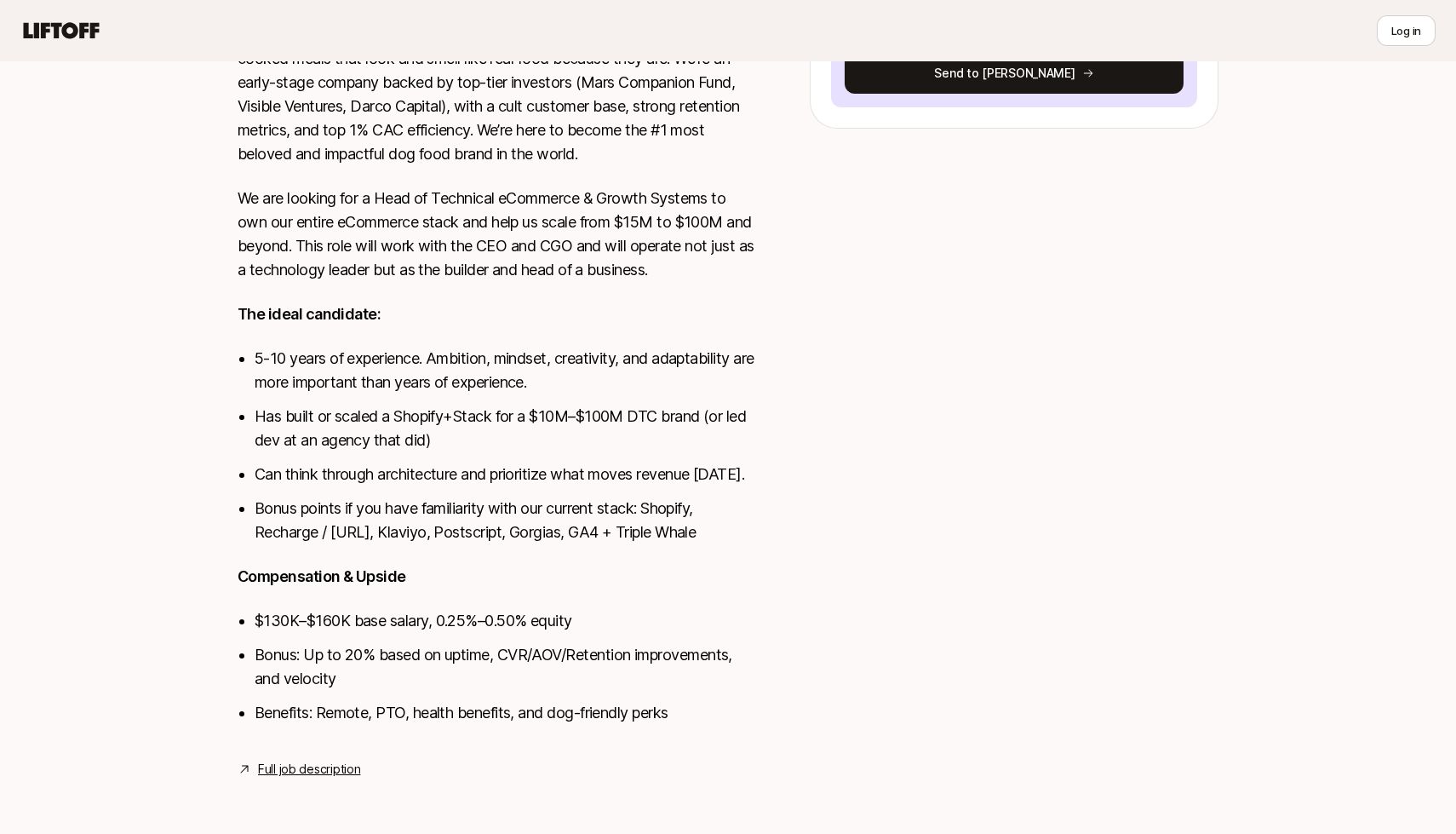
click at [317, 766] on link "Full job description" at bounding box center [309, 768] width 102 height 20
